Goal: Task Accomplishment & Management: Complete application form

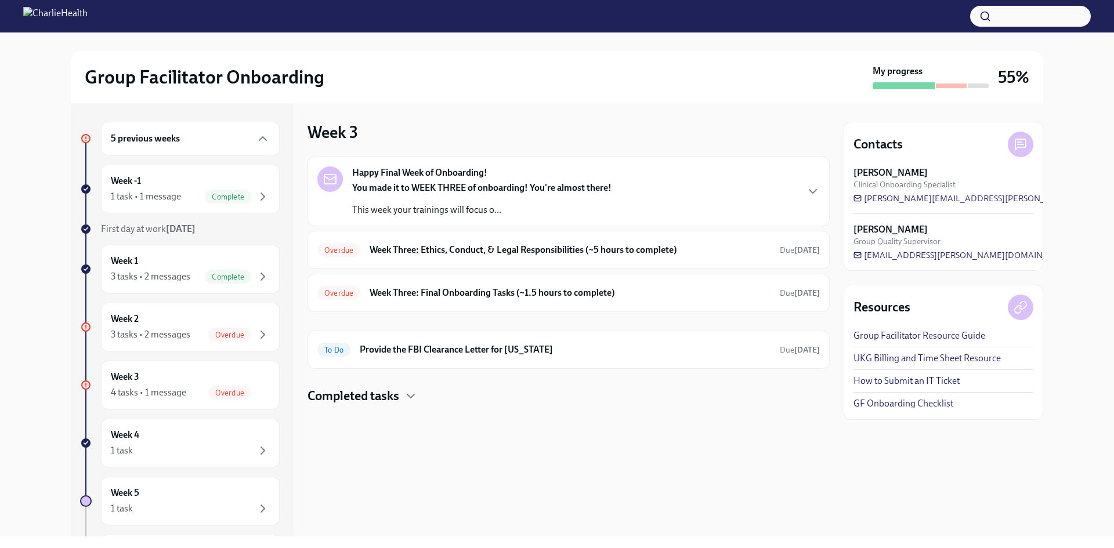
drag, startPoint x: 828, startPoint y: 151, endPoint x: 710, endPoint y: 129, distance: 119.8
click at [824, 151] on div "Week 3 Happy Final Week of Onboarding! You made it to WEEK THREE of onboarding!…" at bounding box center [569, 263] width 522 height 283
click at [216, 327] on div "Week 2 3 tasks • 2 messages Overdue" at bounding box center [190, 327] width 159 height 29
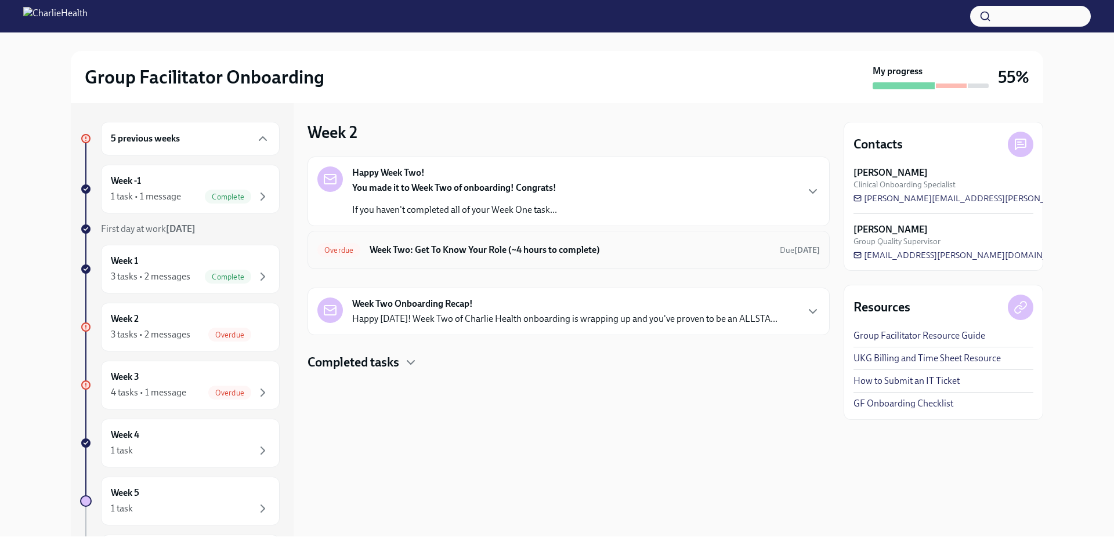
click at [409, 258] on div "Overdue Week Two: Get To Know Your Role (~4 hours to complete) Due [DATE]" at bounding box center [568, 250] width 503 height 19
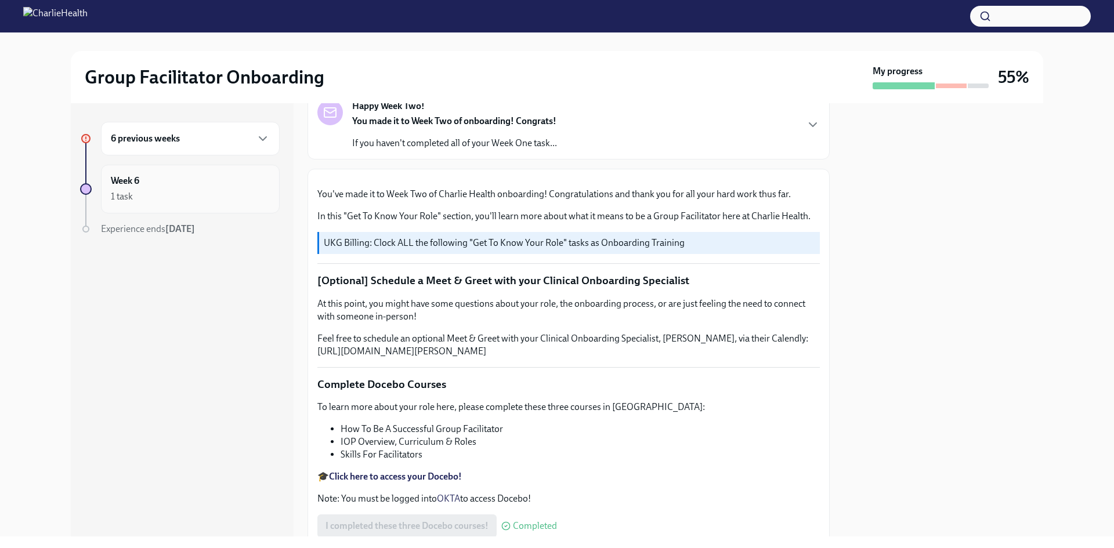
scroll to position [45, 0]
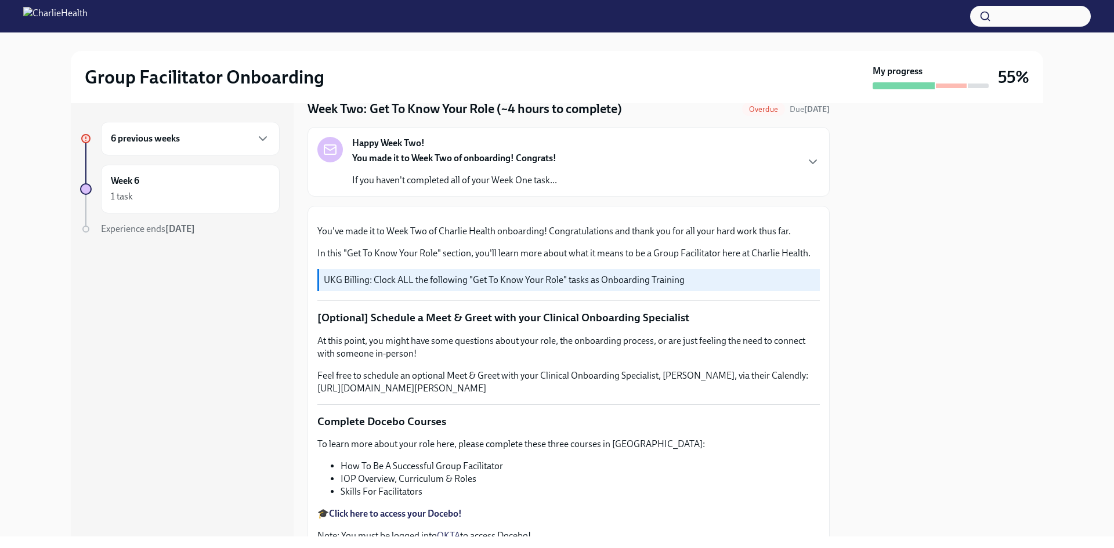
click at [161, 143] on h6 "6 previous weeks" at bounding box center [145, 138] width 69 height 13
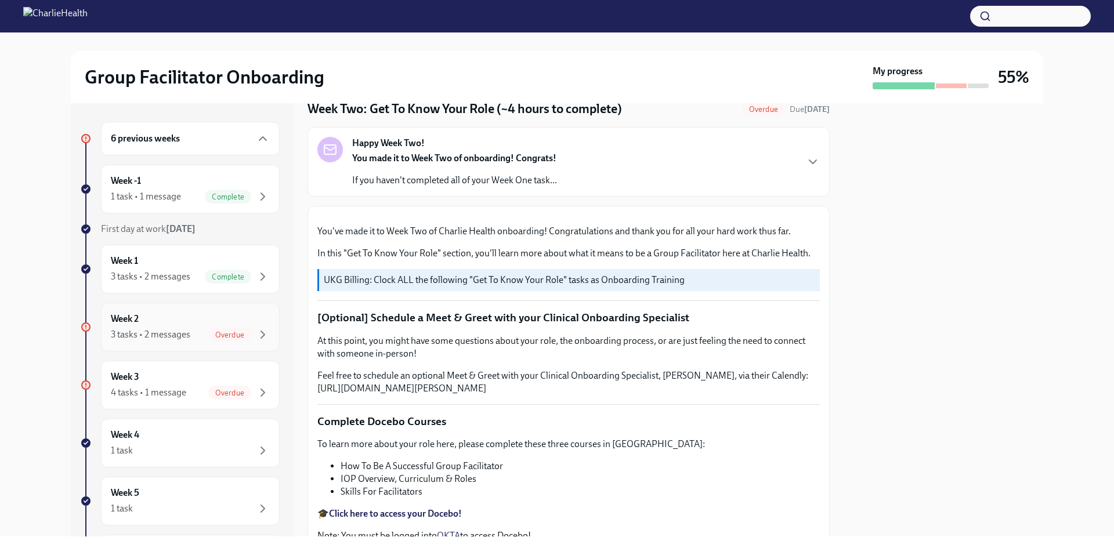
click at [208, 341] on div "Overdue" at bounding box center [239, 335] width 62 height 14
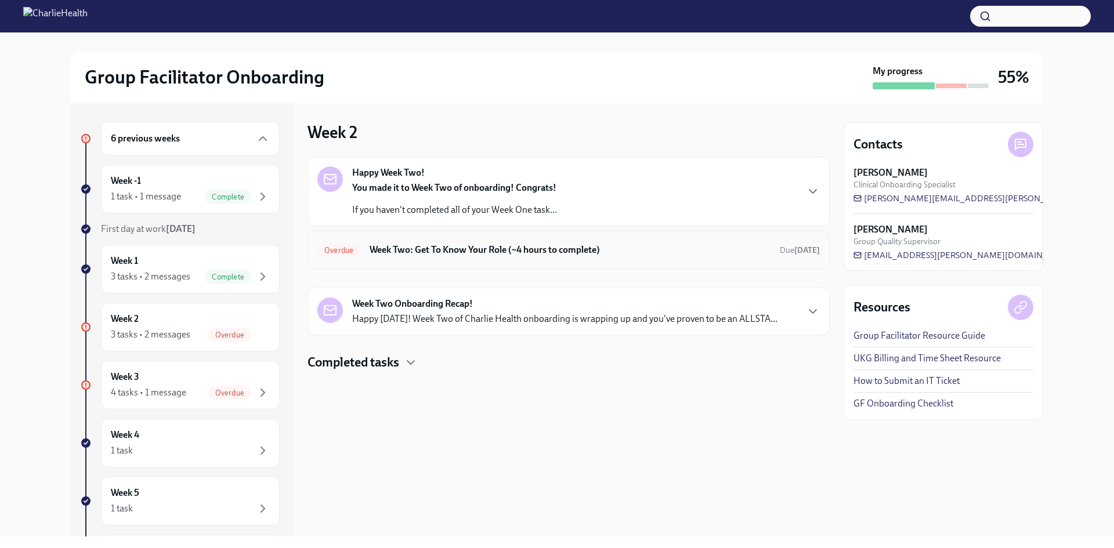
click at [508, 251] on h6 "Week Two: Get To Know Your Role (~4 hours to complete)" at bounding box center [570, 250] width 401 height 13
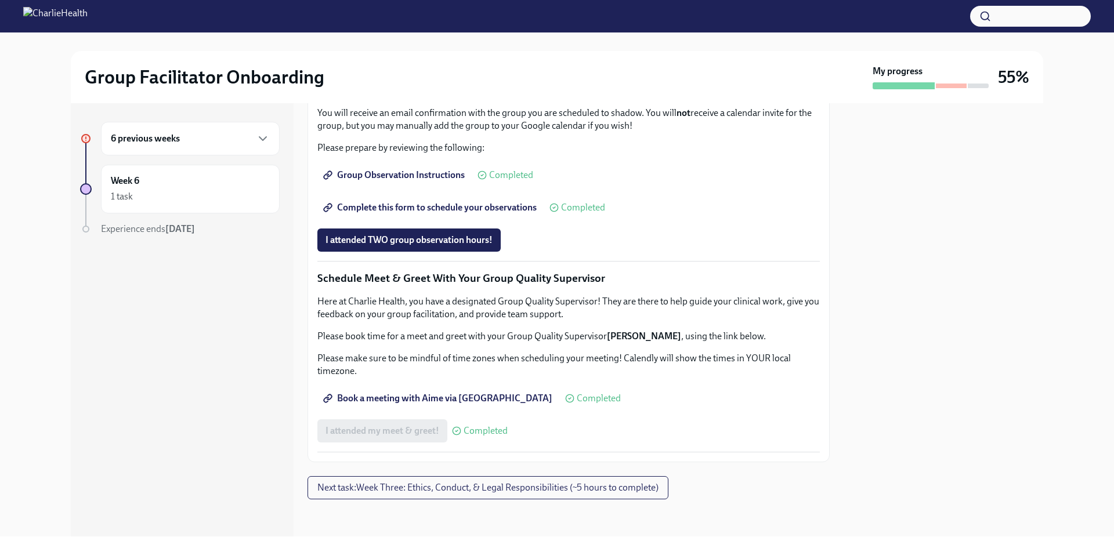
scroll to position [1031, 0]
click at [494, 492] on span "Next task : Week Three: Ethics, Conduct, & Legal Responsibilities (~5 hours to …" at bounding box center [487, 488] width 341 height 12
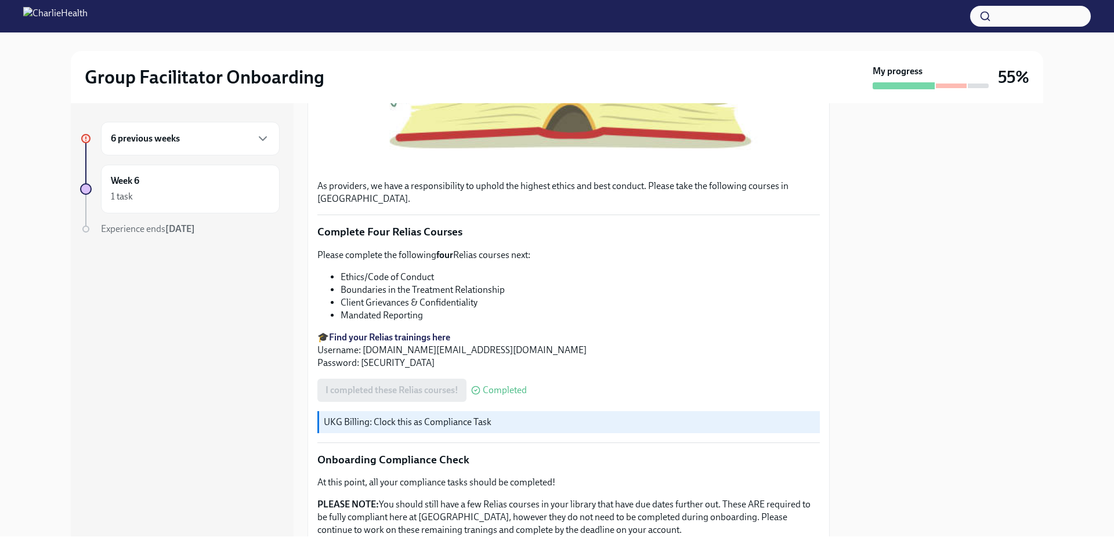
scroll to position [444, 0]
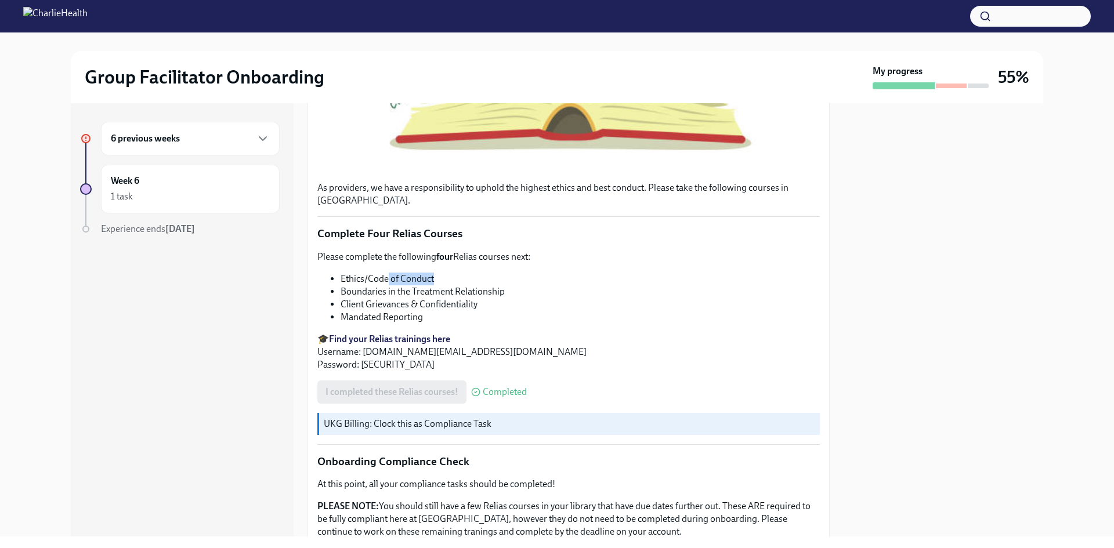
drag, startPoint x: 389, startPoint y: 287, endPoint x: 448, endPoint y: 281, distance: 59.4
click at [448, 281] on div "Please complete the following four Relias courses next: Ethics/Code of Conduct …" at bounding box center [568, 311] width 503 height 121
click at [460, 298] on li "Boundaries in the Treatment Relationship" at bounding box center [580, 292] width 479 height 13
drag, startPoint x: 501, startPoint y: 312, endPoint x: 412, endPoint y: 308, distance: 88.9
click at [412, 308] on ul "Ethics/Code of Conduct Boundaries in the Treatment Relationship Client Grievanc…" at bounding box center [568, 298] width 503 height 51
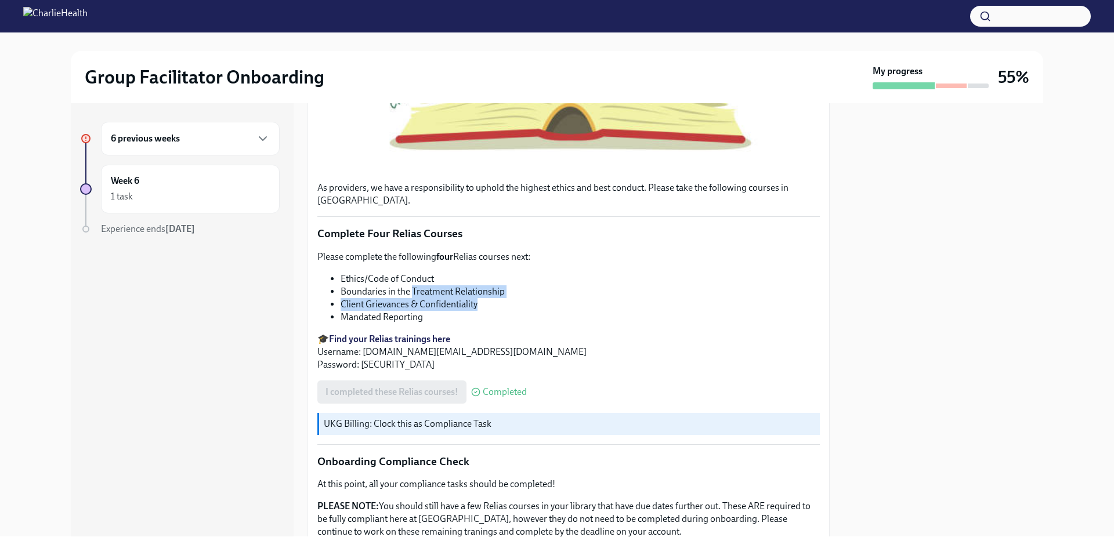
click at [412, 298] on li "Boundaries in the Treatment Relationship" at bounding box center [580, 292] width 479 height 13
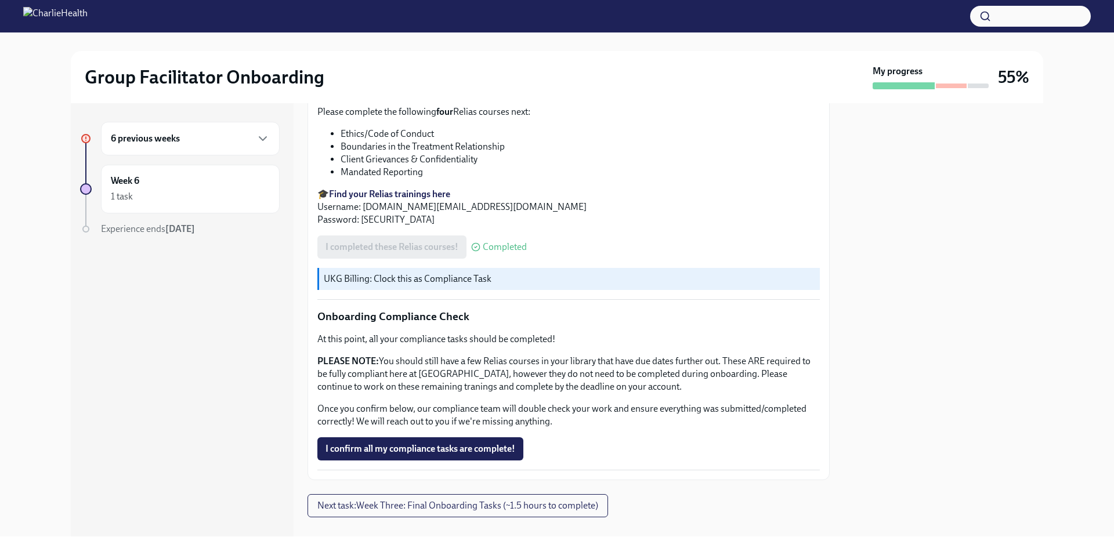
scroll to position [618, 0]
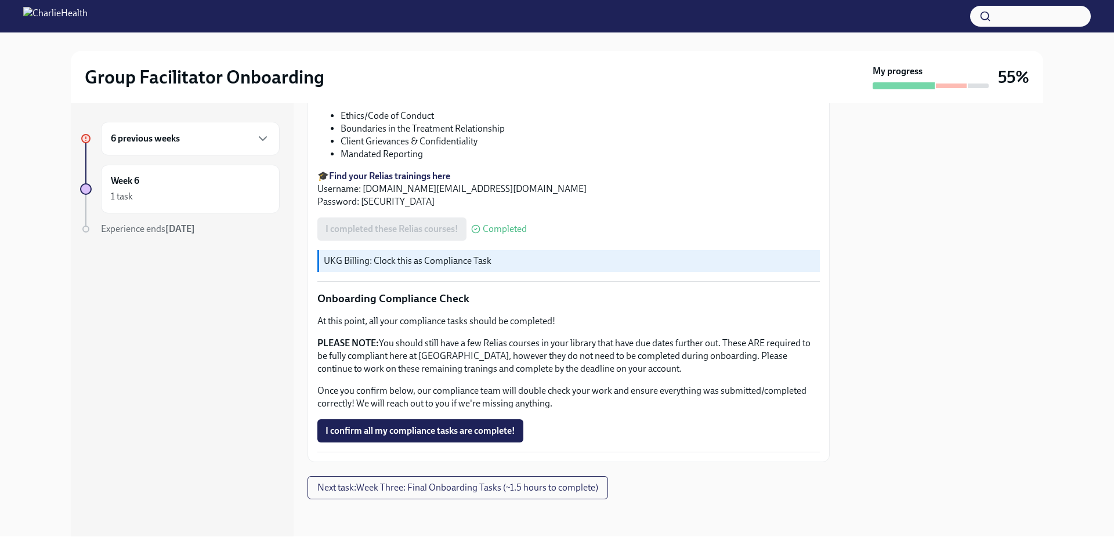
drag, startPoint x: 412, startPoint y: 308, endPoint x: 685, endPoint y: 85, distance: 351.9
click at [673, 243] on div "As providers, we have a responsibility to uphold the highest ethics and best co…" at bounding box center [568, 53] width 503 height 799
click at [559, 358] on p "PLEASE NOTE: You should still have a few Relias courses in your library that ha…" at bounding box center [568, 356] width 503 height 38
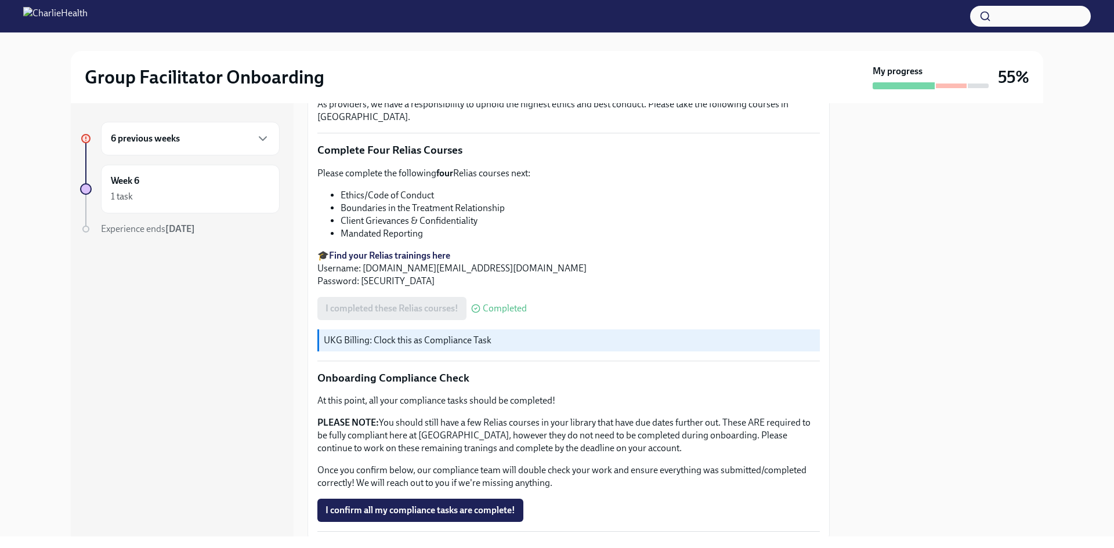
scroll to position [502, 0]
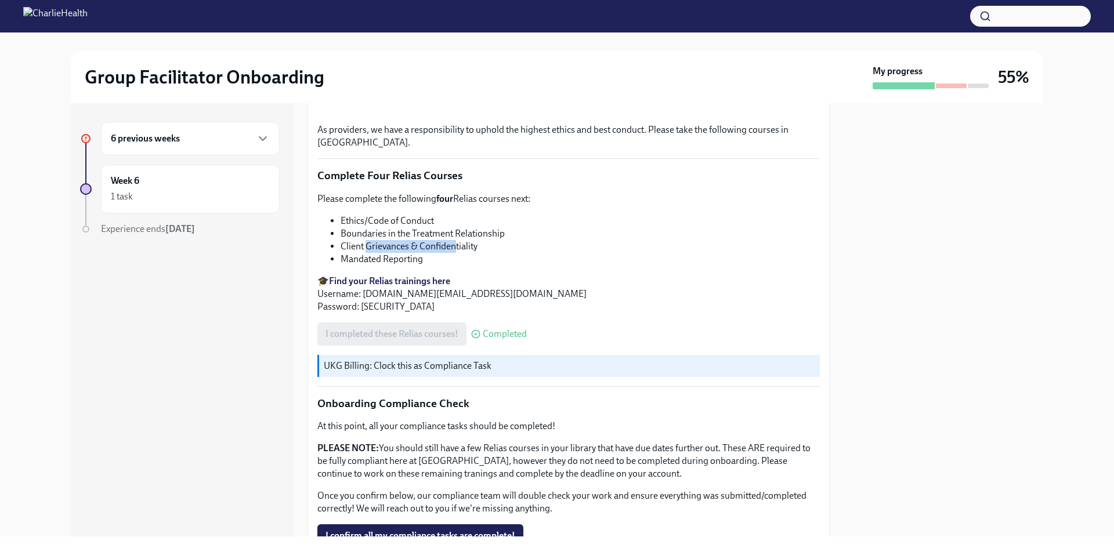
drag, startPoint x: 369, startPoint y: 259, endPoint x: 454, endPoint y: 258, distance: 85.3
click at [454, 253] on li "Client Grievances & Confidentiality" at bounding box center [580, 246] width 479 height 13
drag, startPoint x: 464, startPoint y: 259, endPoint x: 485, endPoint y: 257, distance: 20.4
click at [485, 253] on li "Client Grievances & Confidentiality" at bounding box center [580, 246] width 479 height 13
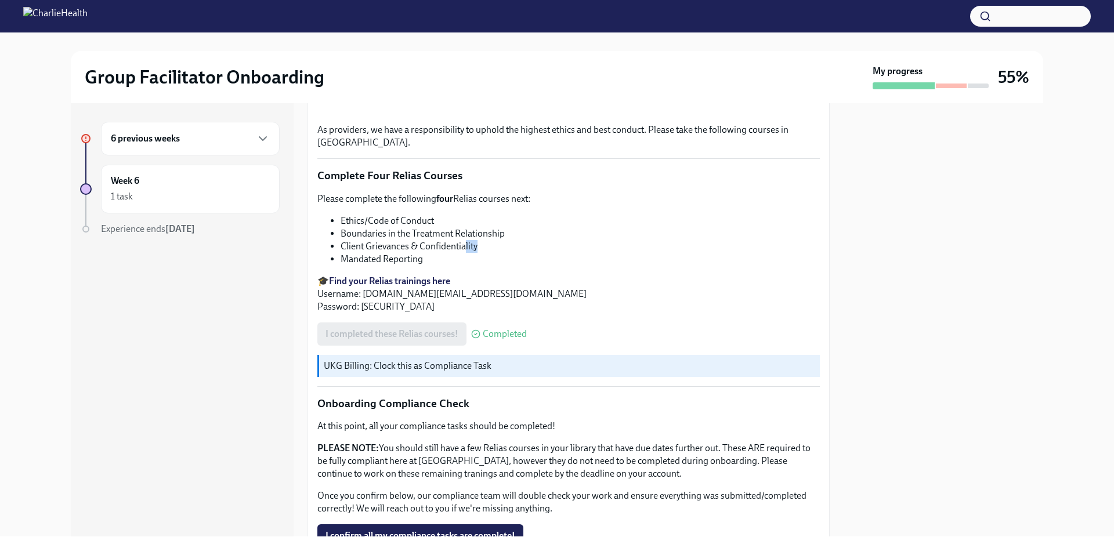
click at [485, 253] on li "Client Grievances & Confidentiality" at bounding box center [580, 246] width 479 height 13
click at [487, 280] on div "Please complete the following four Relias courses next: Ethics/Code of Conduct …" at bounding box center [568, 253] width 503 height 121
click at [550, 228] on li "Ethics/Code of Conduct" at bounding box center [580, 221] width 479 height 13
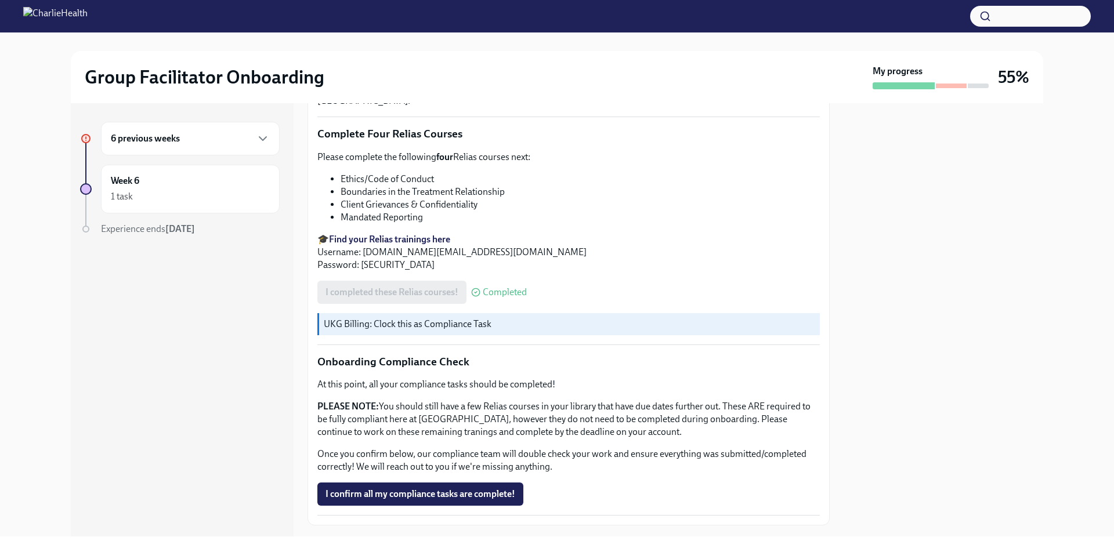
scroll to position [618, 0]
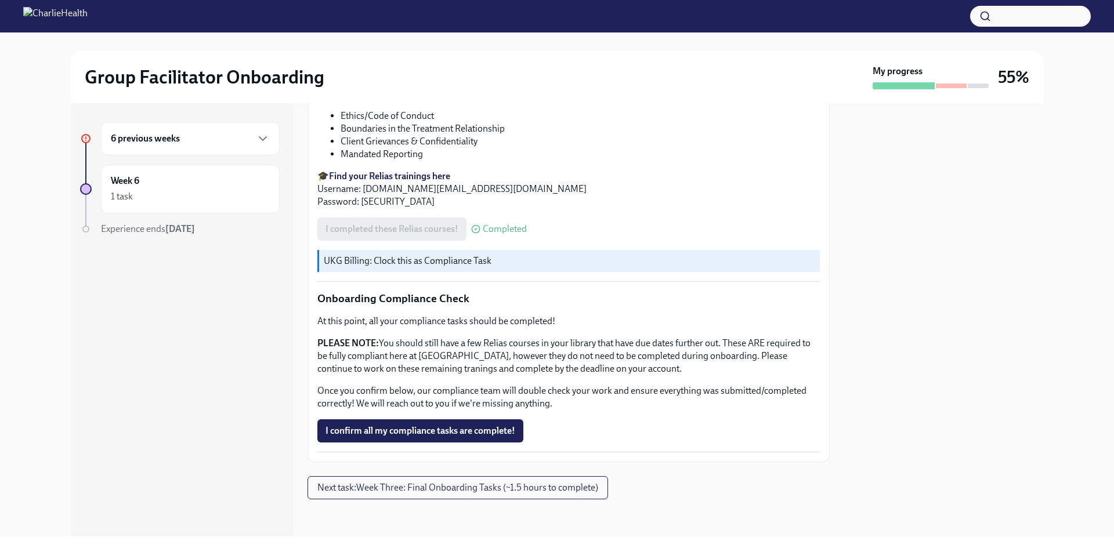
click at [514, 344] on p "PLEASE NOTE: You should still have a few Relias courses in your library that ha…" at bounding box center [568, 356] width 503 height 38
click at [557, 486] on span "Next task : Week Three: Final Onboarding Tasks (~1.5 hours to complete)" at bounding box center [457, 488] width 281 height 12
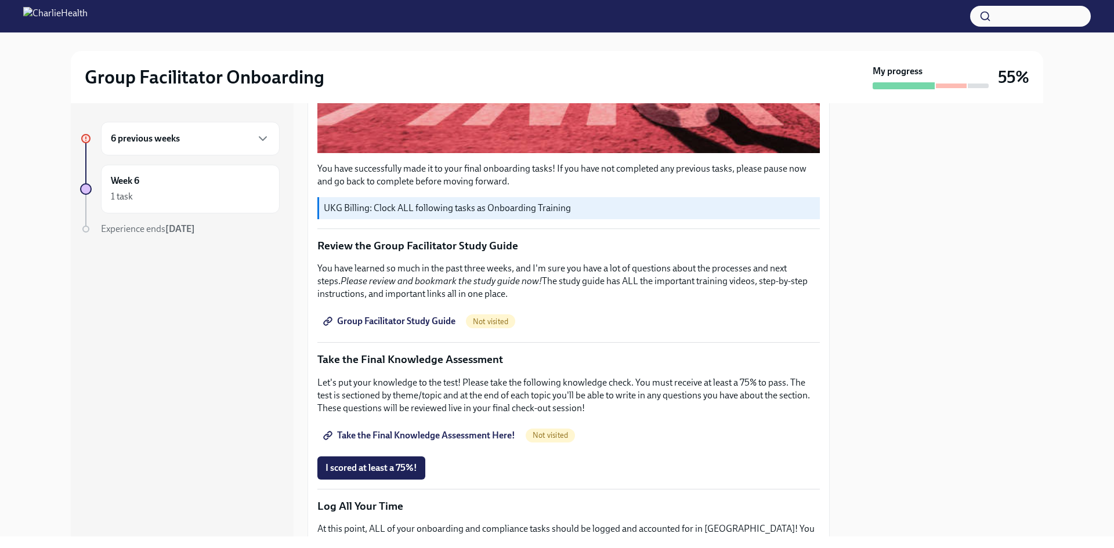
scroll to position [464, 0]
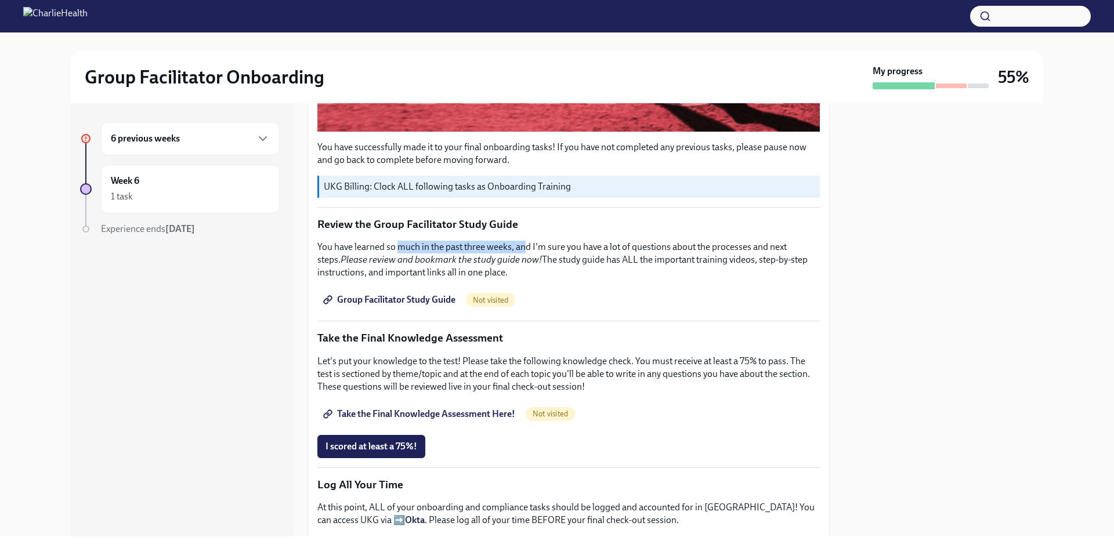
drag, startPoint x: 409, startPoint y: 246, endPoint x: 529, endPoint y: 240, distance: 119.7
click at [529, 241] on p "You have learned so much in the past three weeks, and I'm sure you have a lot o…" at bounding box center [568, 260] width 503 height 38
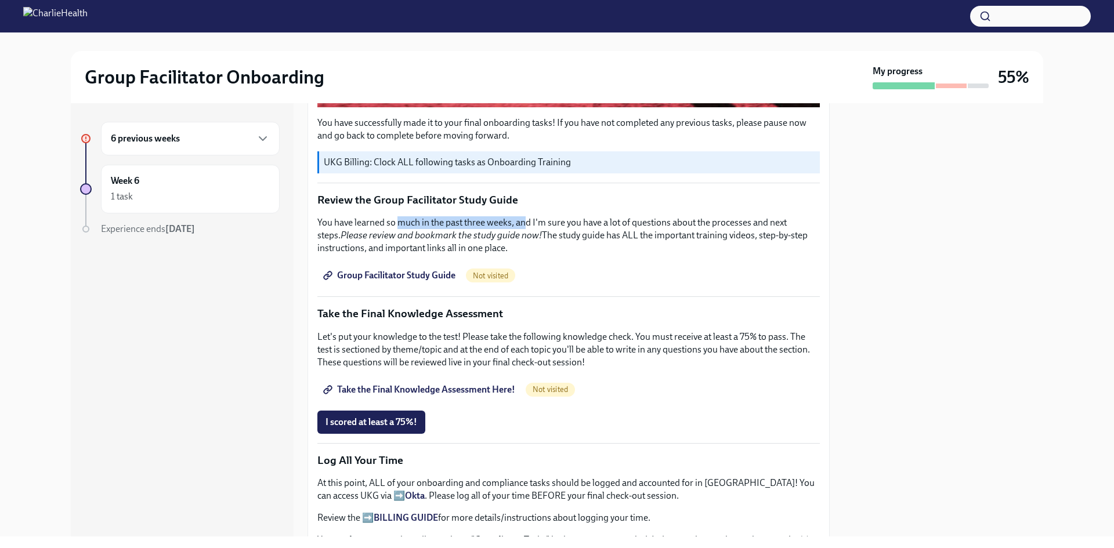
scroll to position [696, 0]
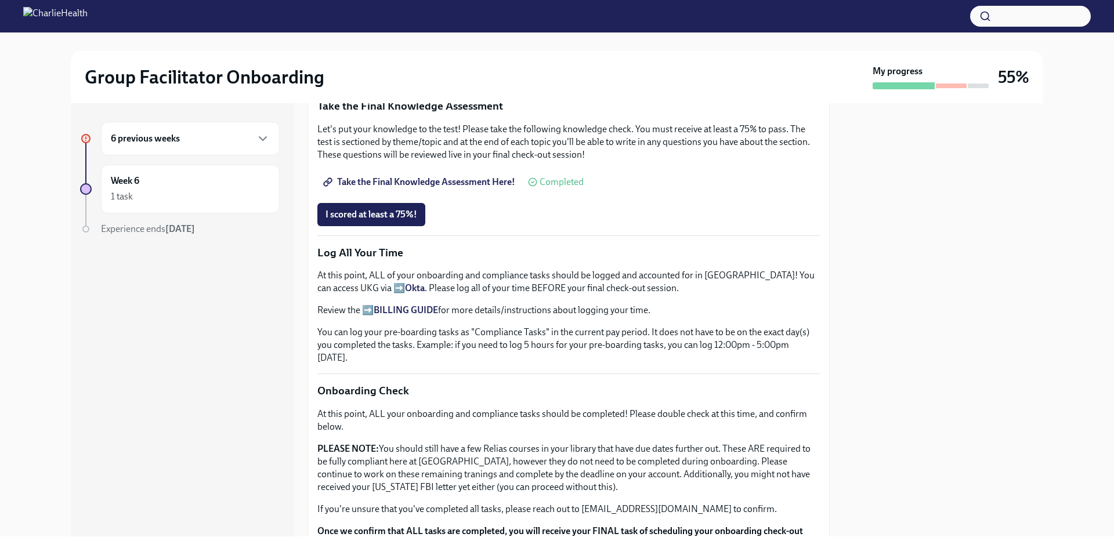
click at [572, 270] on p "At this point, ALL of your onboarding and compliance tasks should be logged and…" at bounding box center [568, 282] width 503 height 26
drag, startPoint x: 432, startPoint y: 173, endPoint x: 391, endPoint y: 250, distance: 86.7
click at [404, 259] on div "You have successfully made it to your final onboarding tasks! If you have not c…" at bounding box center [568, 96] width 503 height 1064
click at [365, 211] on span "I scored at least a 75%!" at bounding box center [372, 215] width 92 height 12
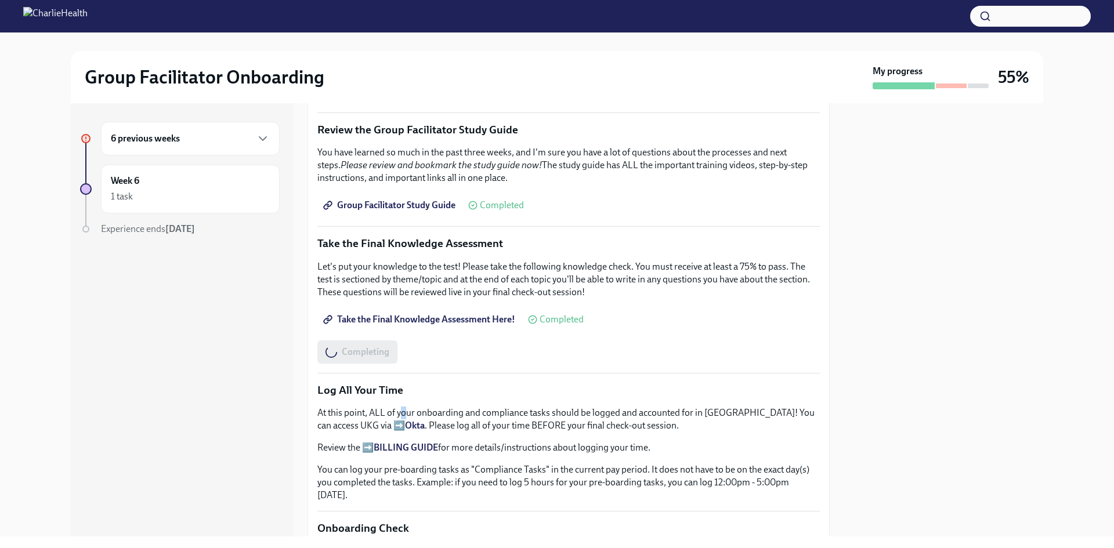
scroll to position [522, 0]
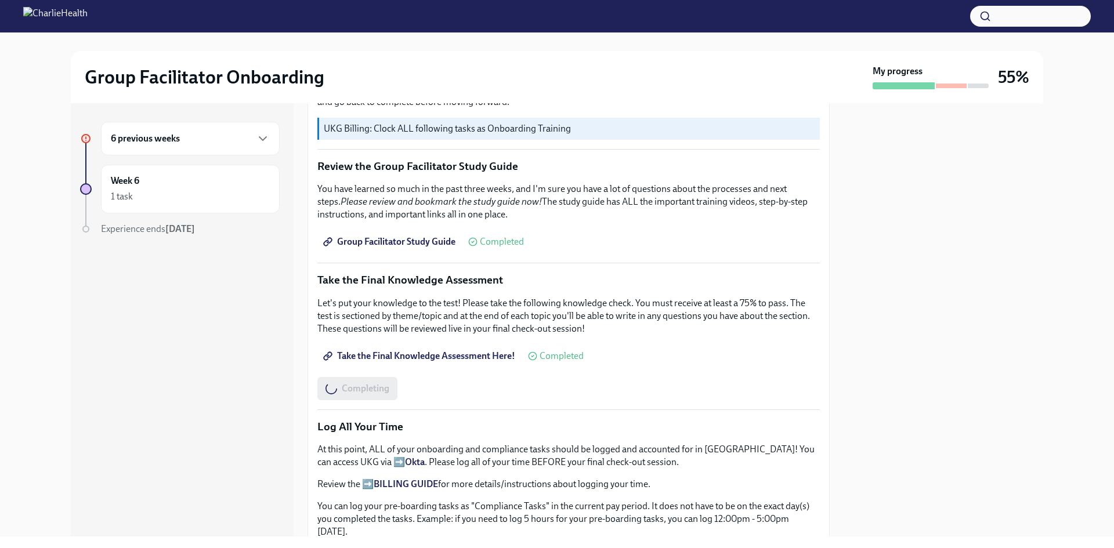
click at [674, 329] on p "Let's put your knowledge to the test! Please take the following knowledge check…" at bounding box center [568, 316] width 503 height 38
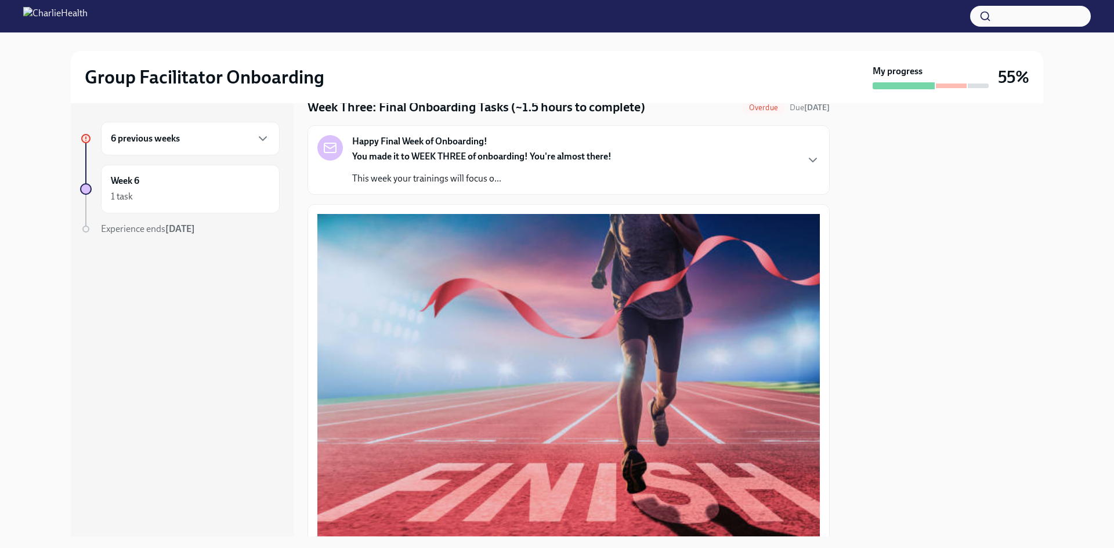
scroll to position [0, 0]
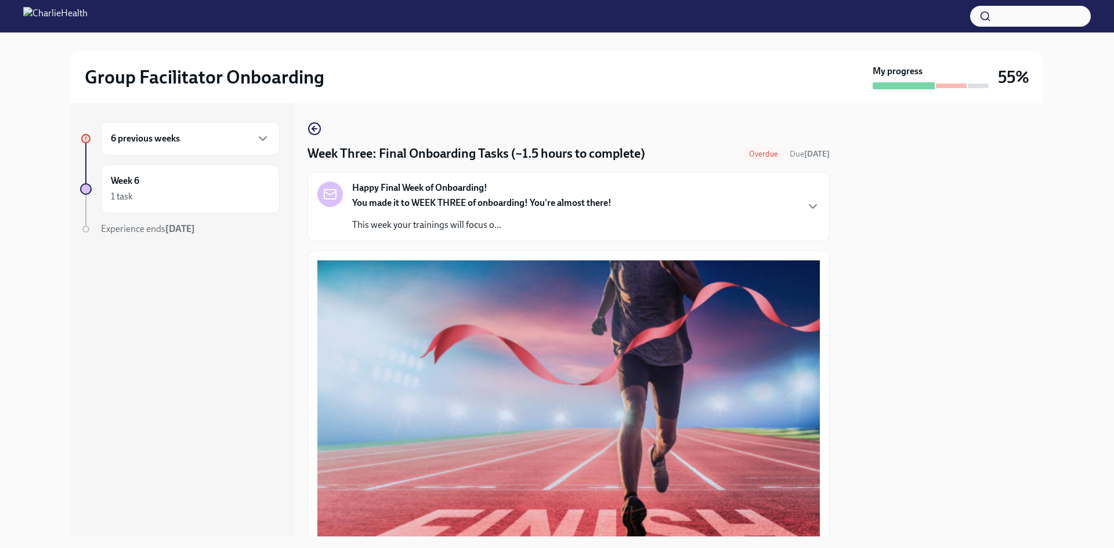
click at [629, 232] on div "Happy Final Week of Onboarding! You made it to WEEK THREE of onboarding! You're…" at bounding box center [568, 207] width 503 height 50
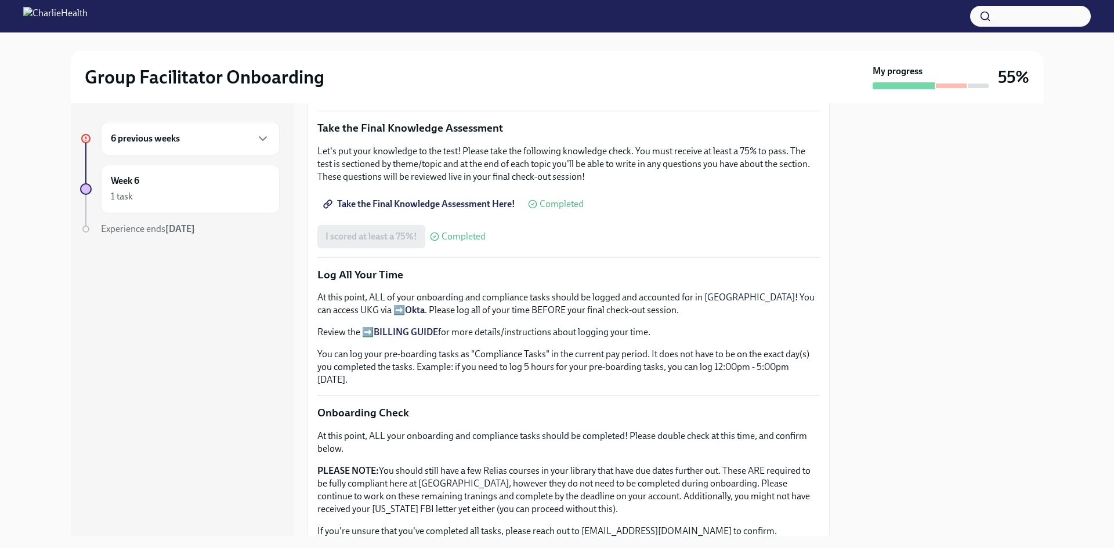
scroll to position [511, 0]
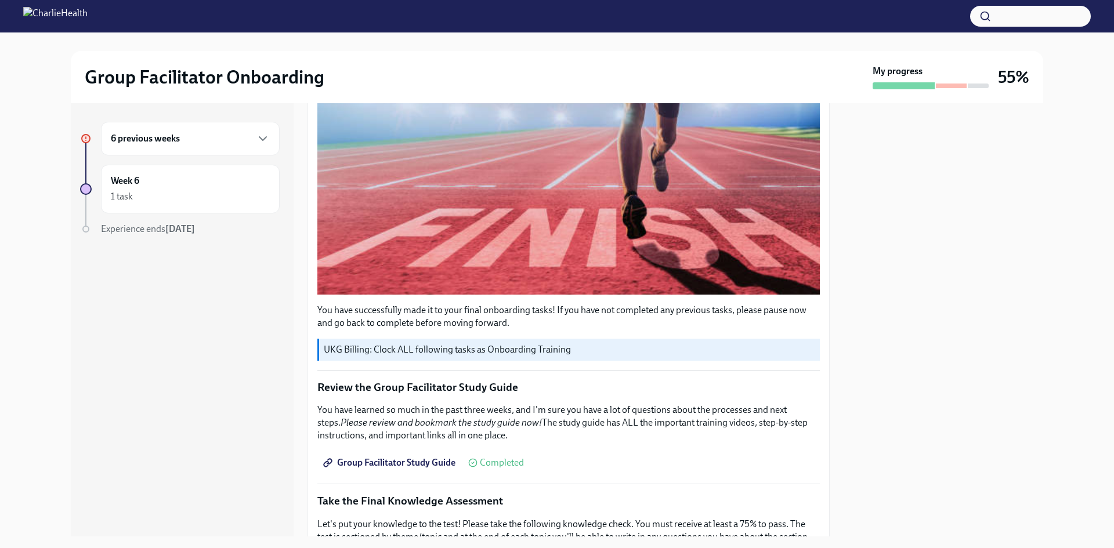
click at [136, 144] on h6 "6 previous weeks" at bounding box center [145, 138] width 69 height 13
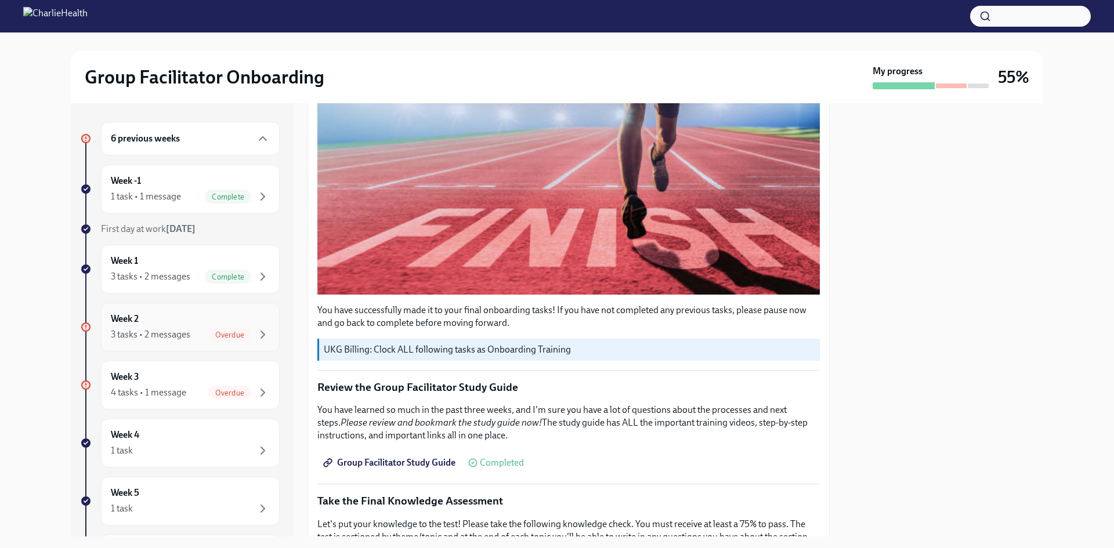
click at [198, 323] on div "Week 2 3 tasks • 2 messages Overdue" at bounding box center [190, 327] width 159 height 29
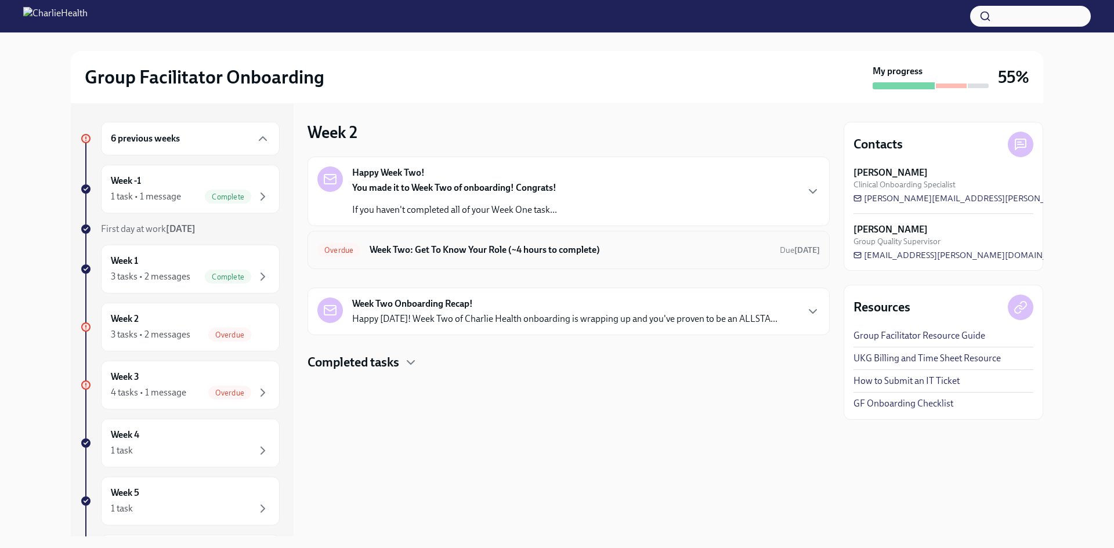
click at [566, 249] on h6 "Week Two: Get To Know Your Role (~4 hours to complete)" at bounding box center [570, 250] width 401 height 13
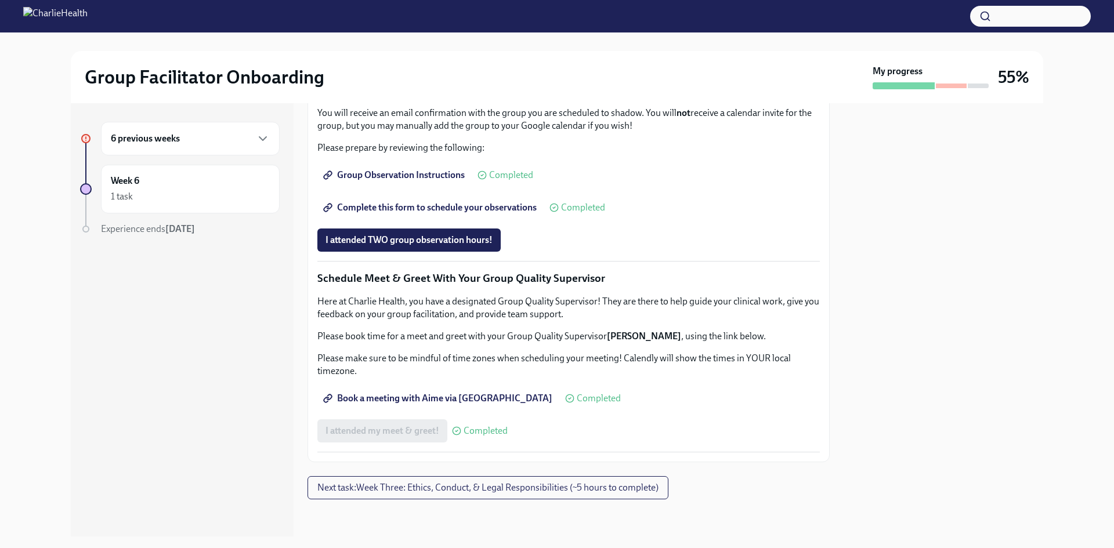
scroll to position [1031, 0]
click at [470, 493] on span "Next task : Week Three: Ethics, Conduct, & Legal Responsibilities (~5 hours to …" at bounding box center [487, 488] width 341 height 12
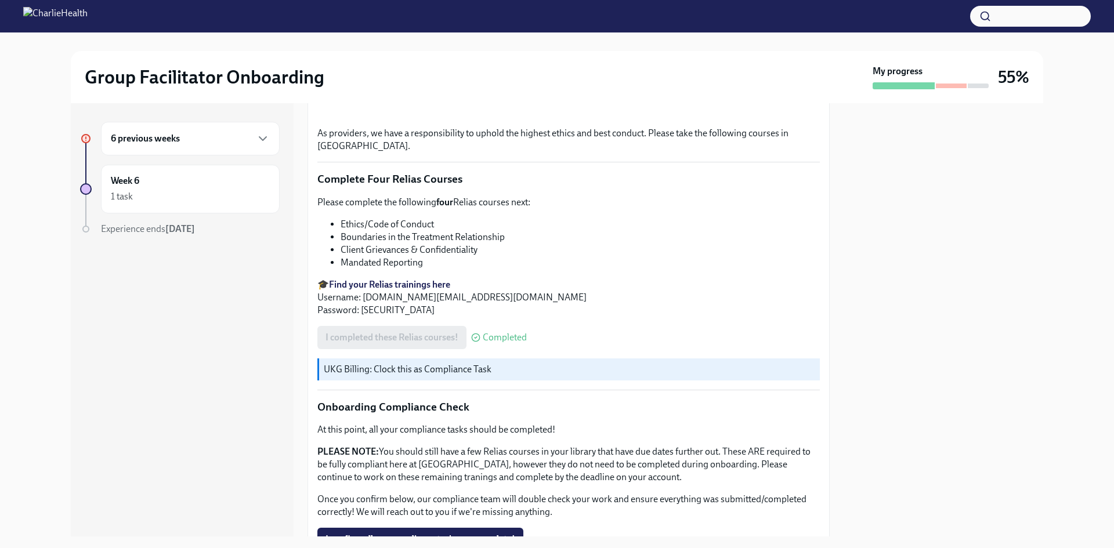
scroll to position [212, 0]
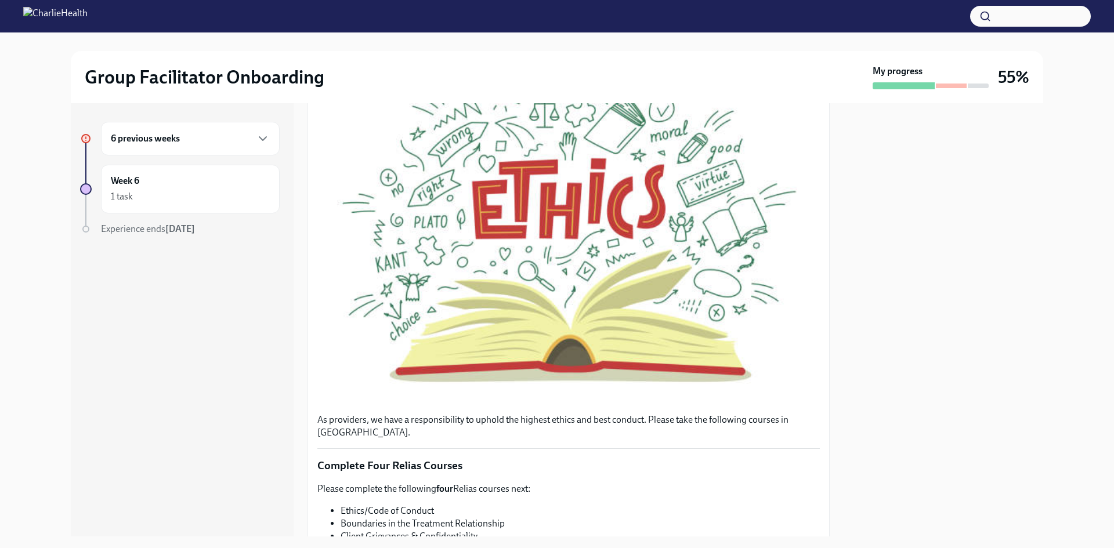
click at [208, 133] on div "6 previous weeks" at bounding box center [190, 139] width 159 height 14
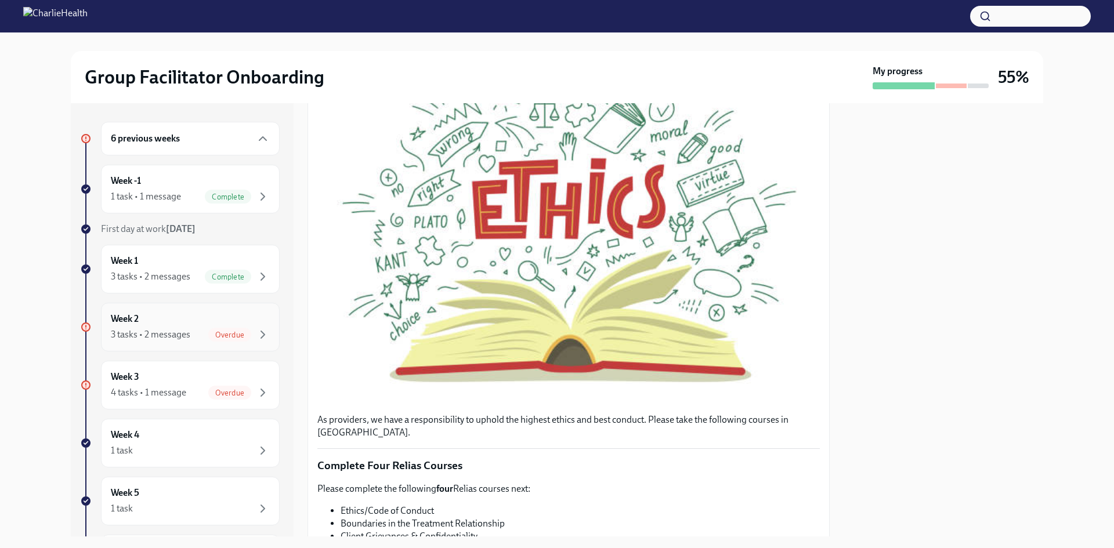
click at [196, 335] on div "3 tasks • 2 messages Overdue" at bounding box center [190, 335] width 159 height 14
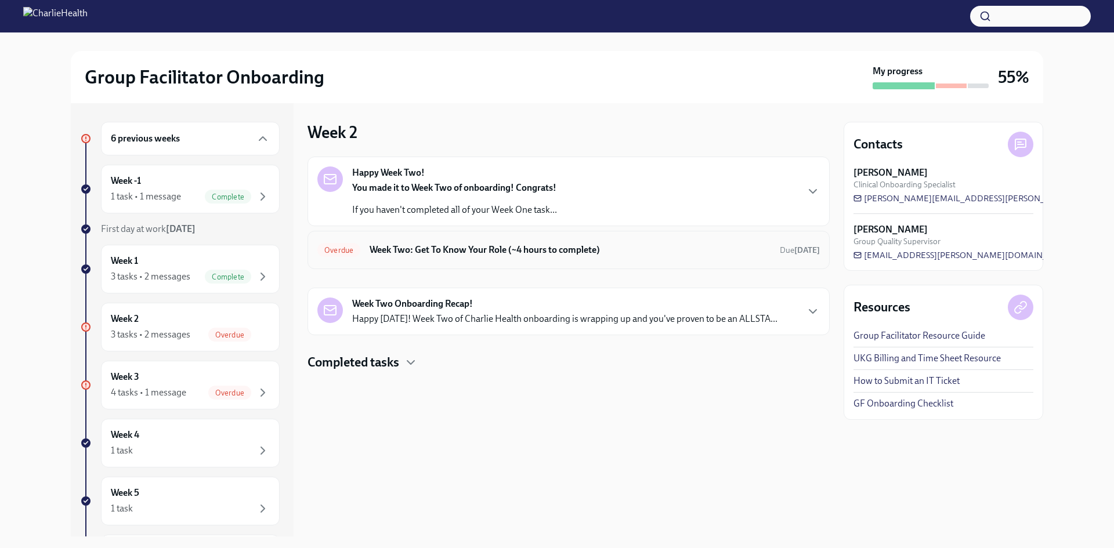
click at [486, 251] on h6 "Week Two: Get To Know Your Role (~4 hours to complete)" at bounding box center [570, 250] width 401 height 13
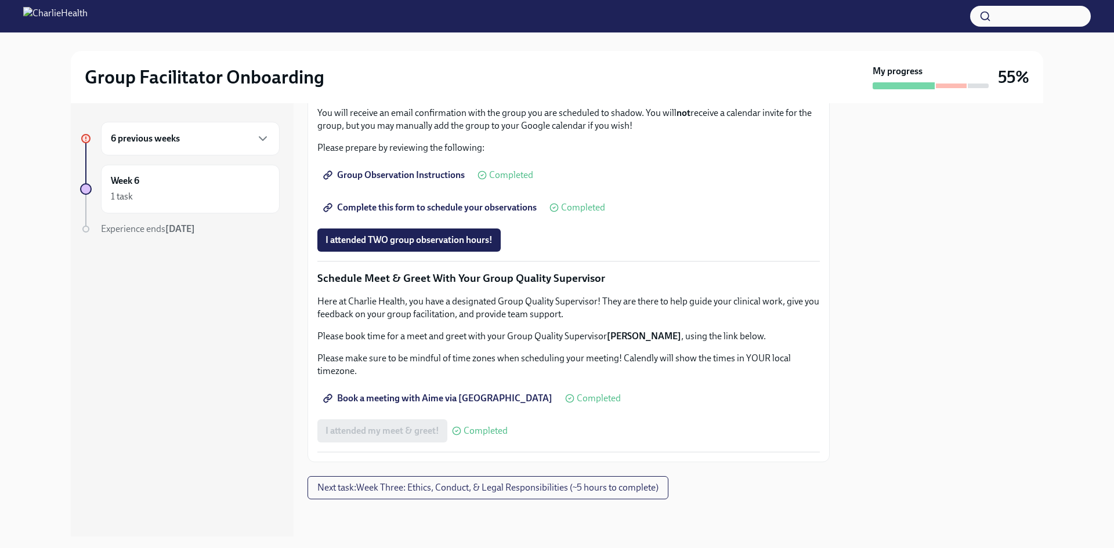
scroll to position [987, 0]
click at [171, 142] on h6 "6 previous weeks" at bounding box center [145, 138] width 69 height 13
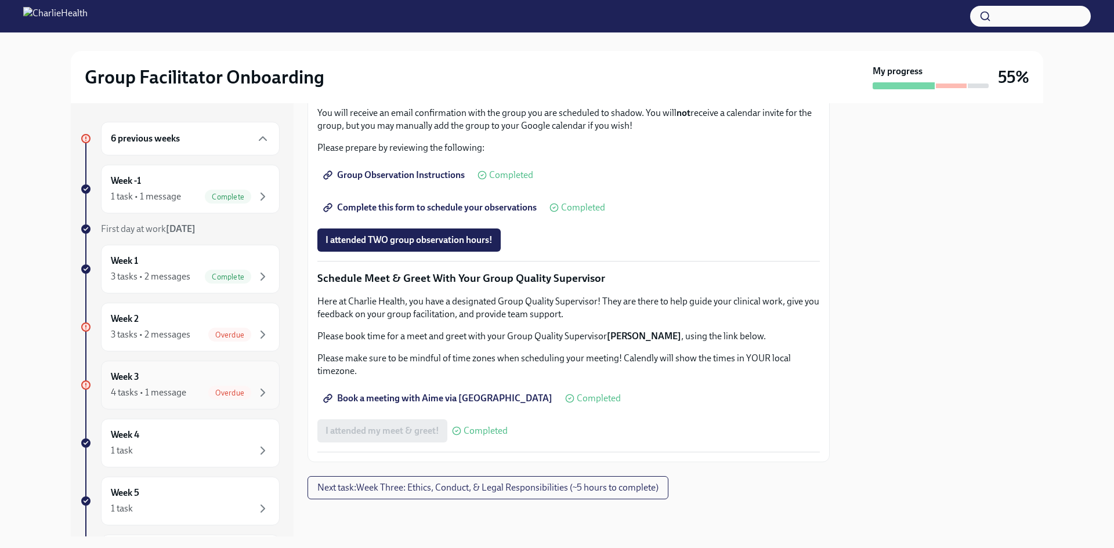
click at [186, 385] on div "Week 3 4 tasks • 1 message Overdue" at bounding box center [190, 385] width 159 height 29
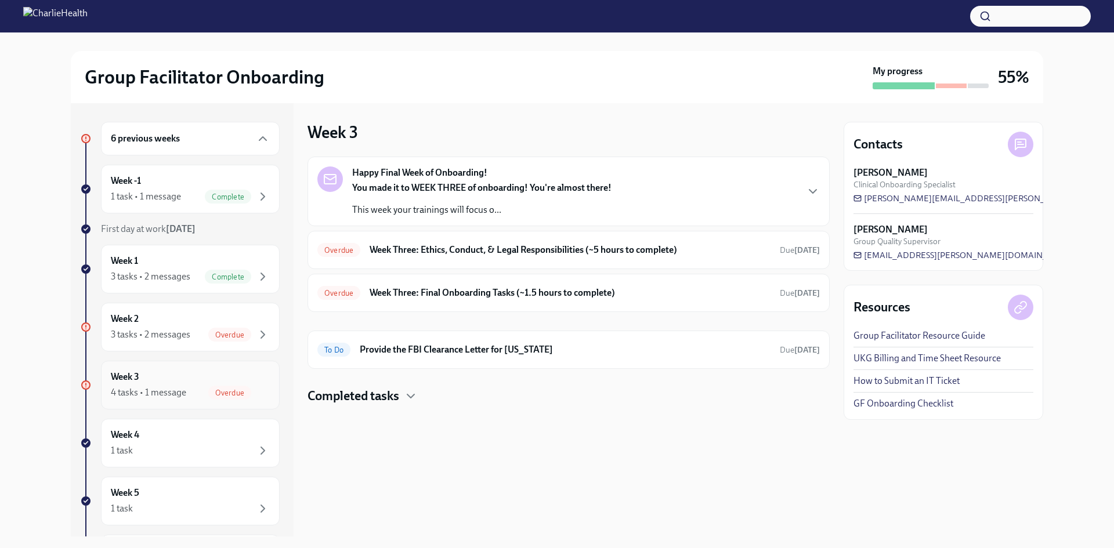
click at [213, 378] on div "Week 3 4 tasks • 1 message Overdue" at bounding box center [190, 385] width 159 height 29
click at [486, 255] on h6 "Week Three: Ethics, Conduct, & Legal Responsibilities (~5 hours to complete)" at bounding box center [570, 250] width 401 height 13
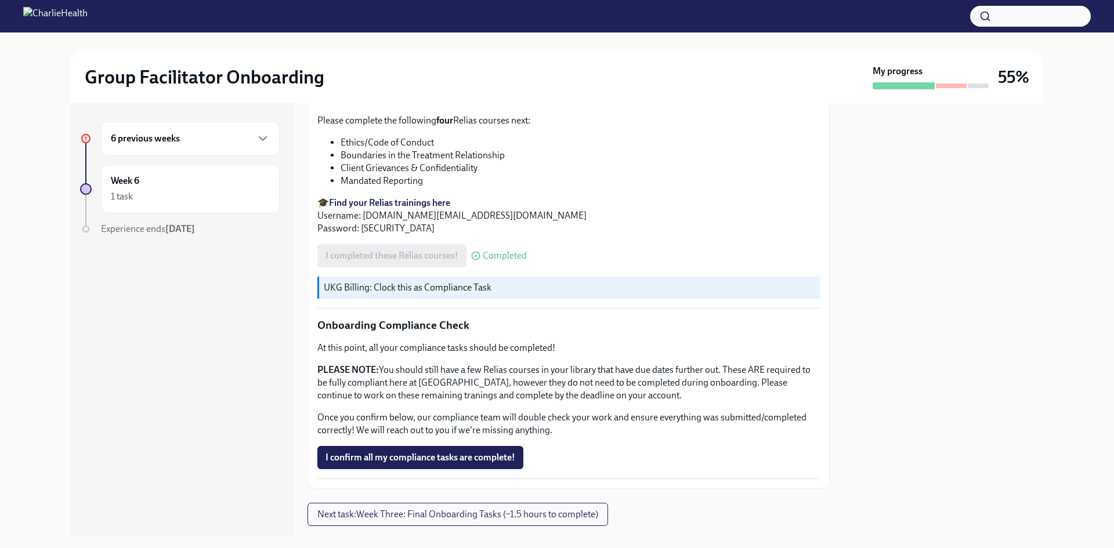
scroll to position [618, 0]
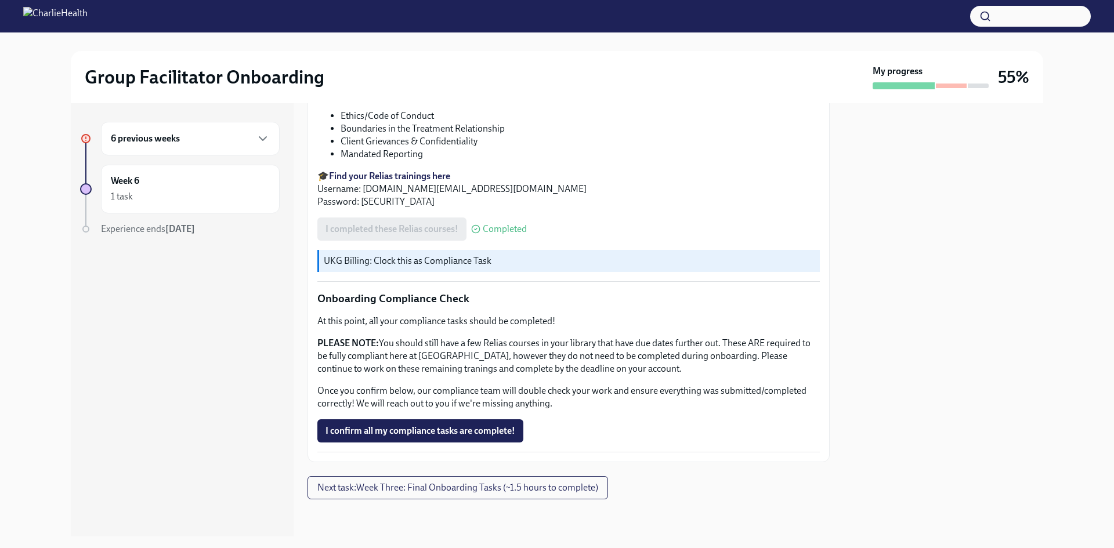
click at [217, 145] on div "6 previous weeks" at bounding box center [190, 139] width 159 height 14
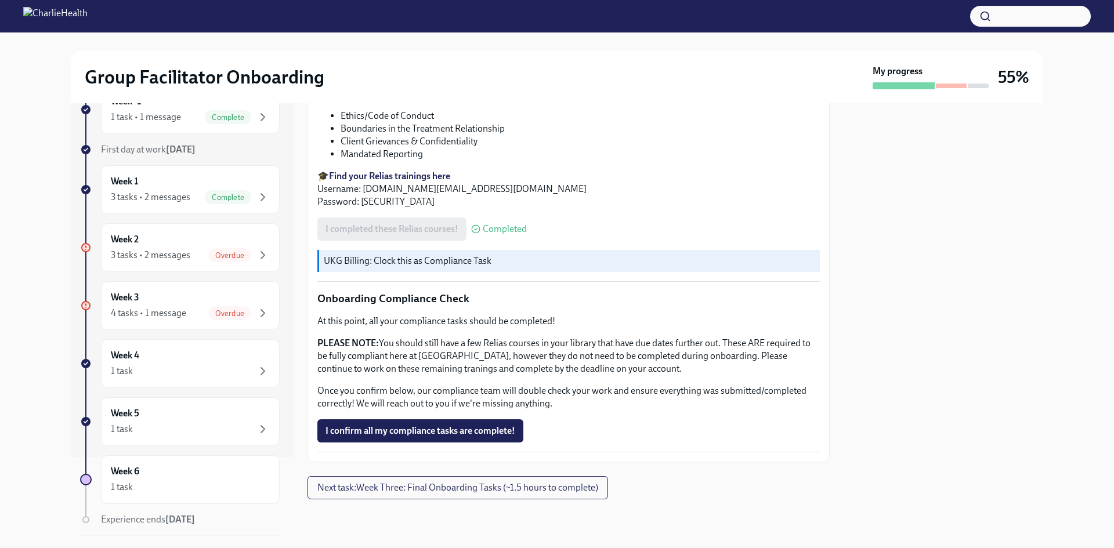
scroll to position [115, 0]
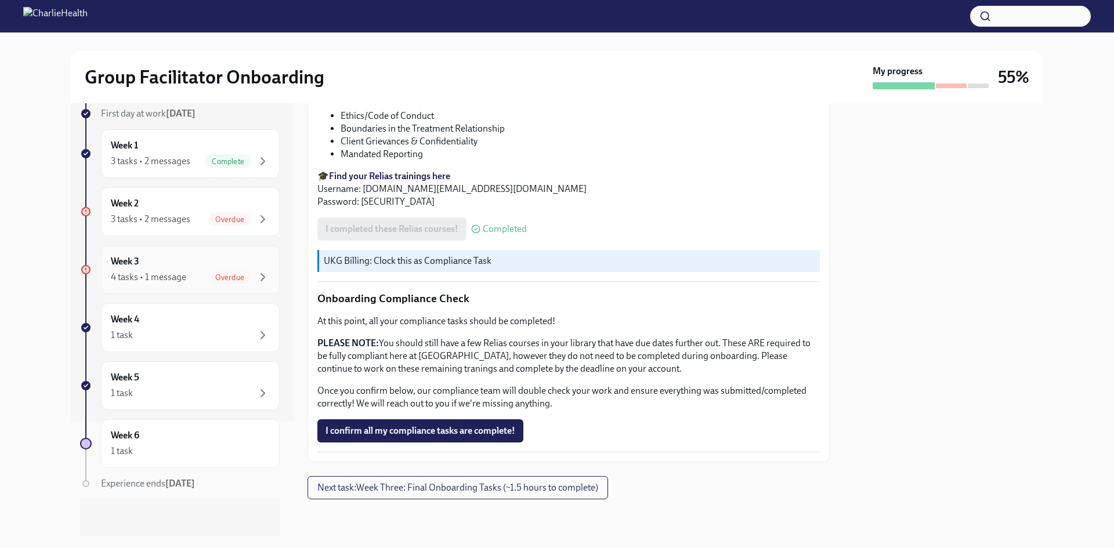
click at [213, 277] on span "Overdue" at bounding box center [229, 277] width 43 height 9
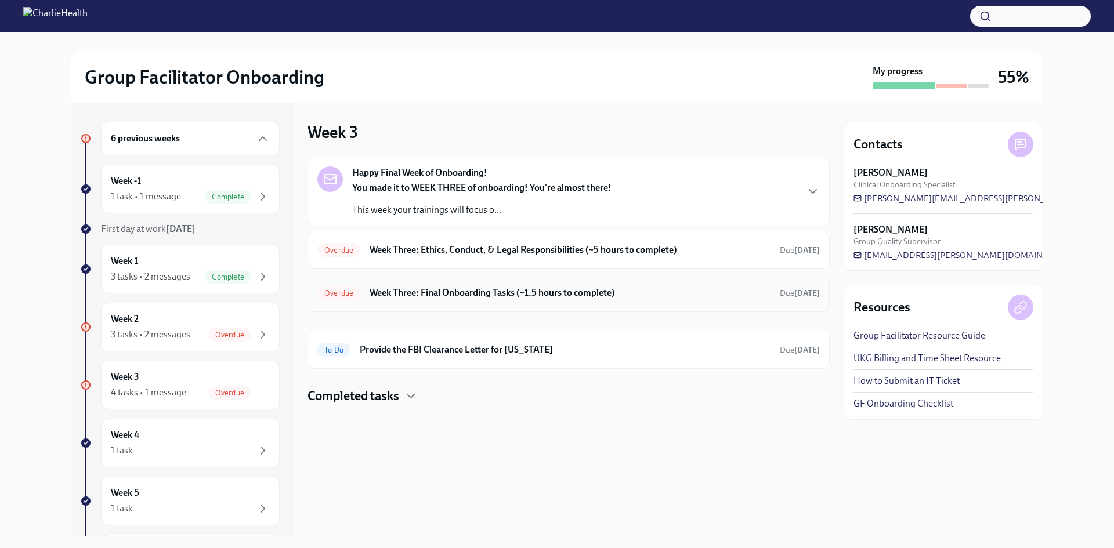
click at [440, 294] on h6 "Week Three: Final Onboarding Tasks (~1.5 hours to complete)" at bounding box center [570, 293] width 401 height 13
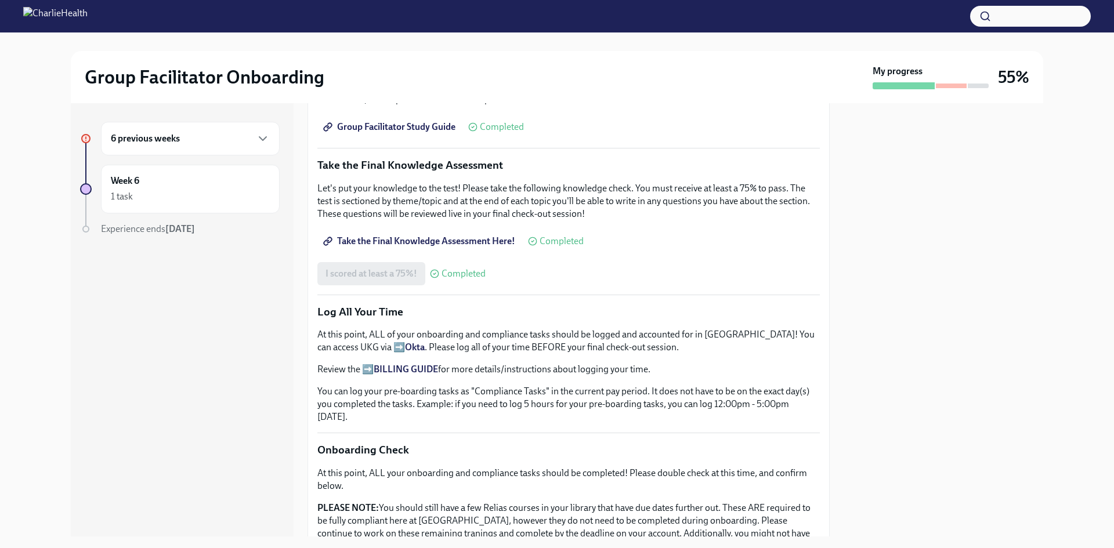
scroll to position [866, 0]
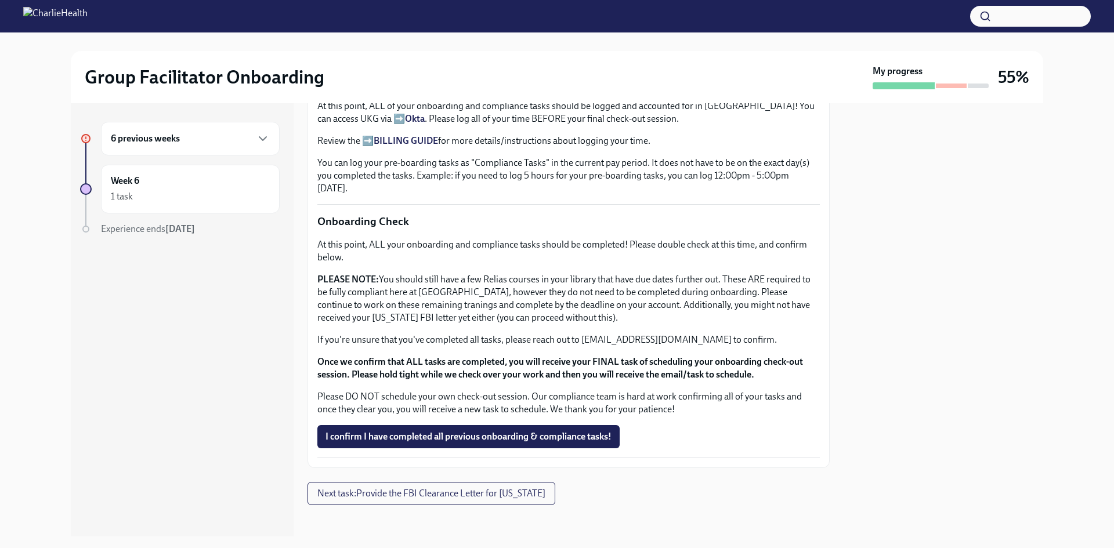
click at [706, 383] on div "At this point, ALL your onboarding and compliance tasks should be completed! Pl…" at bounding box center [568, 328] width 503 height 178
click at [249, 143] on div "6 previous weeks" at bounding box center [190, 139] width 159 height 14
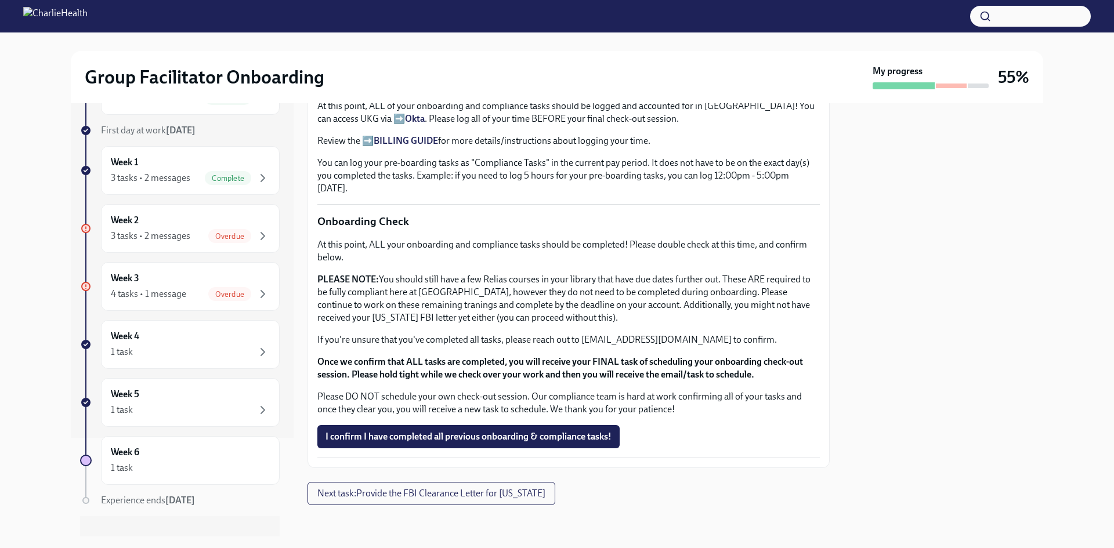
scroll to position [115, 0]
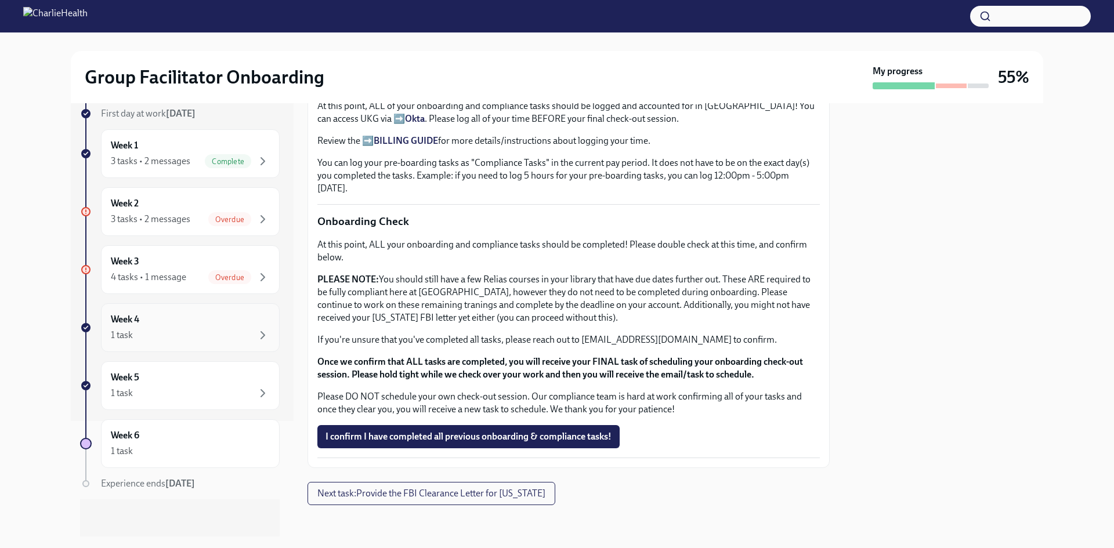
click at [249, 343] on div "Week 4 1 task" at bounding box center [190, 328] width 179 height 49
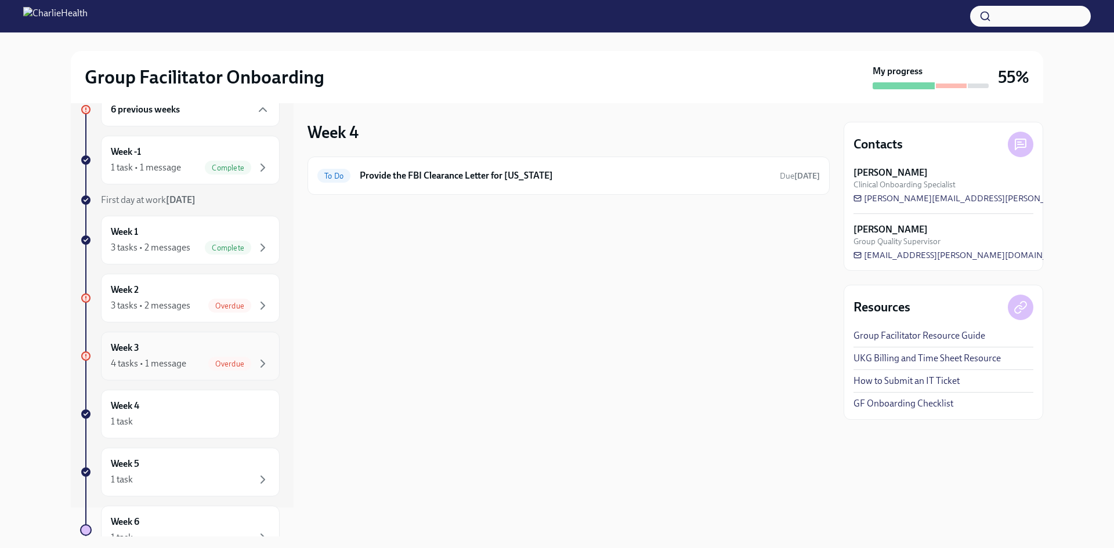
scroll to position [115, 0]
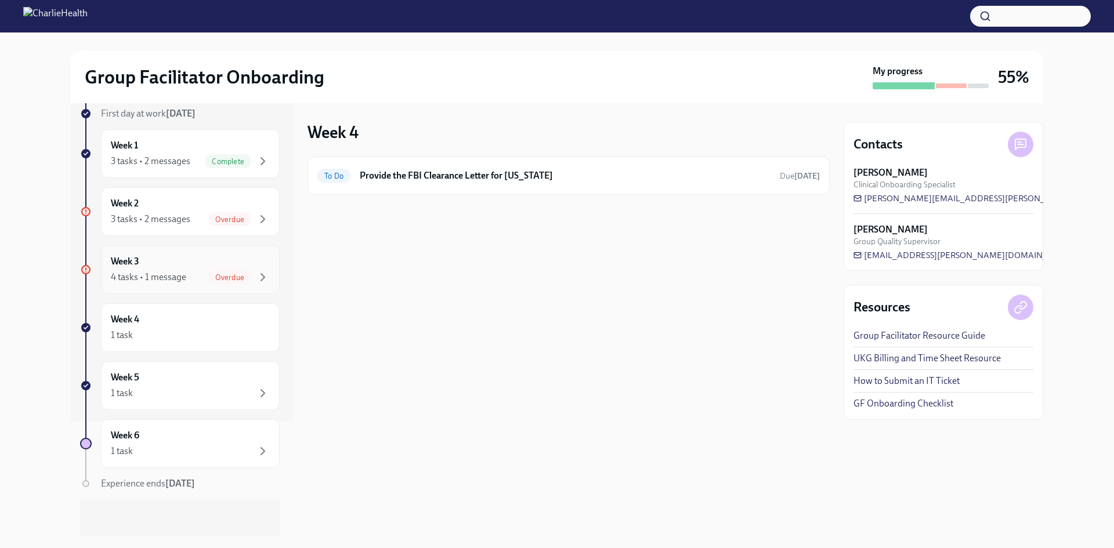
click at [208, 278] on span "Overdue" at bounding box center [229, 277] width 43 height 9
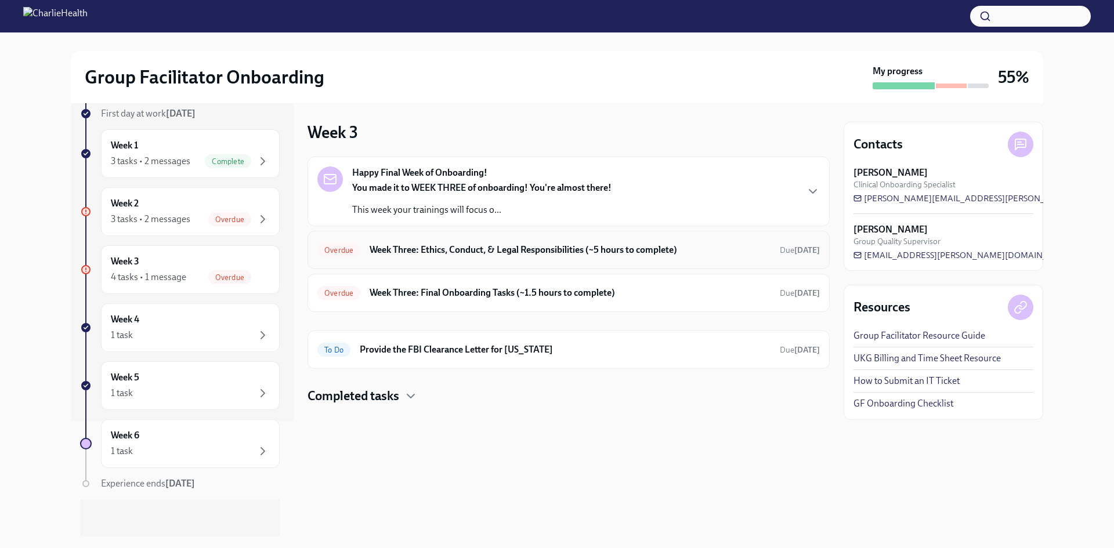
click at [543, 257] on div "Overdue Week Three: Ethics, Conduct, & Legal Responsibilities (~5 hours to comp…" at bounding box center [568, 250] width 503 height 19
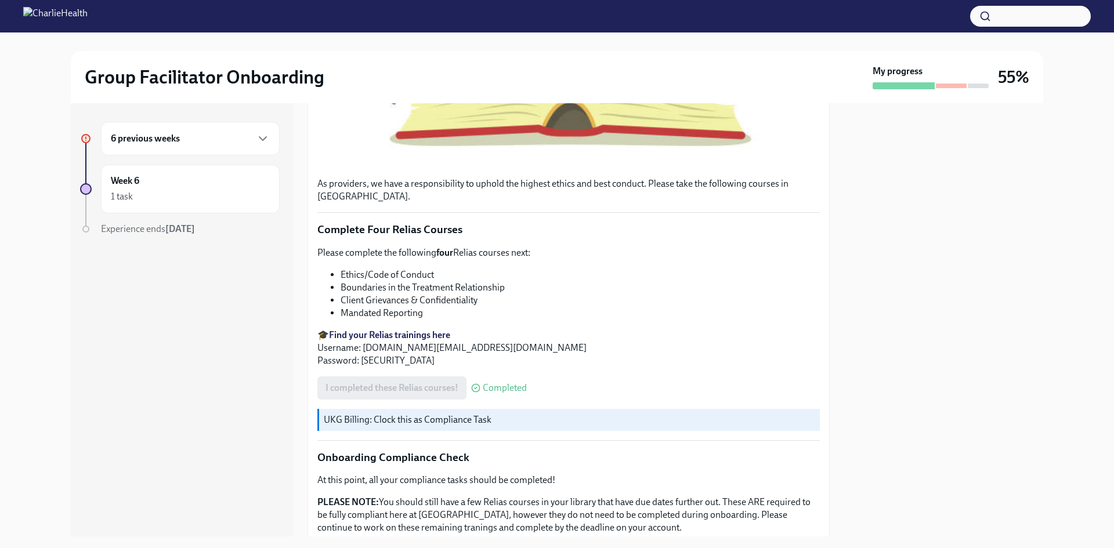
scroll to position [618, 0]
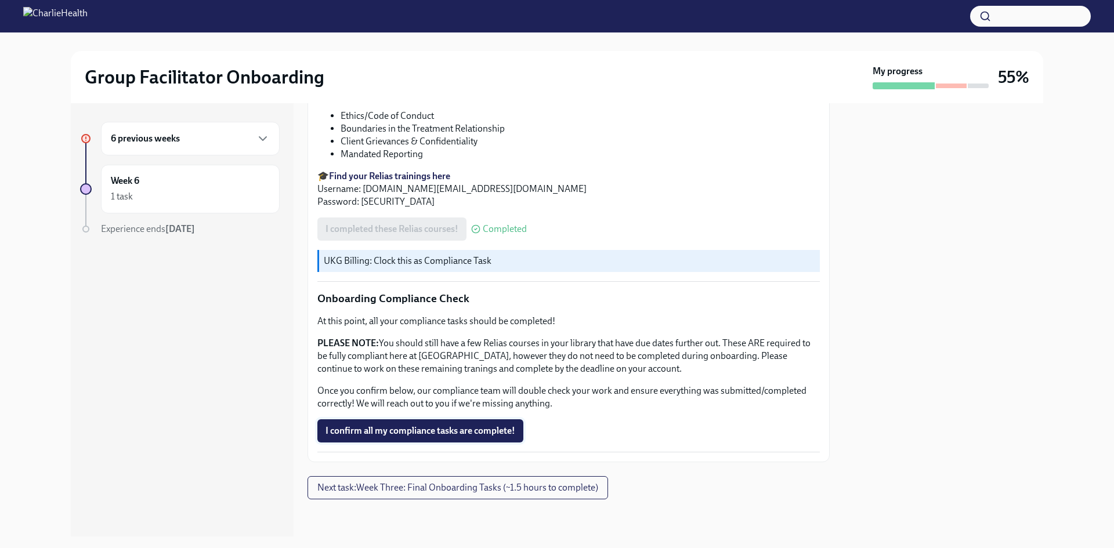
click at [436, 434] on span "I confirm all my compliance tasks are complete!" at bounding box center [421, 431] width 190 height 12
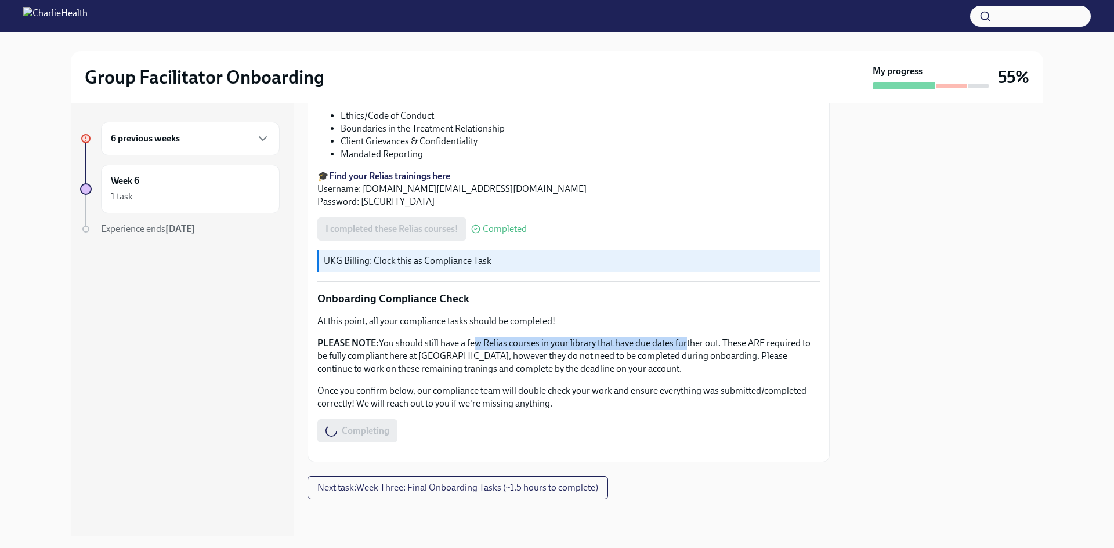
drag, startPoint x: 471, startPoint y: 345, endPoint x: 685, endPoint y: 345, distance: 213.6
click at [685, 345] on p "PLEASE NOTE: You should still have a few Relias courses in your library that ha…" at bounding box center [568, 356] width 503 height 38
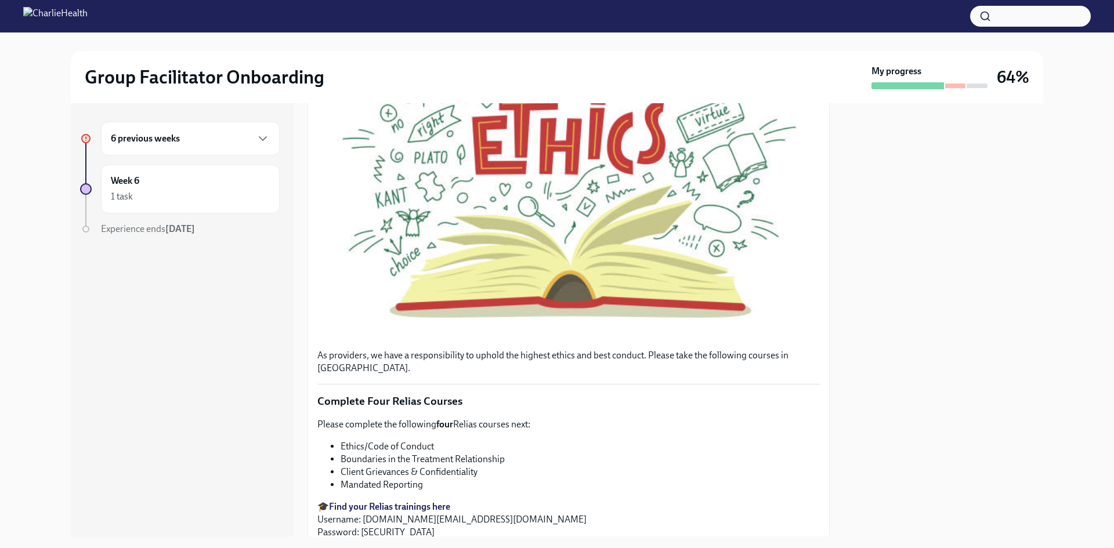
scroll to position [154, 0]
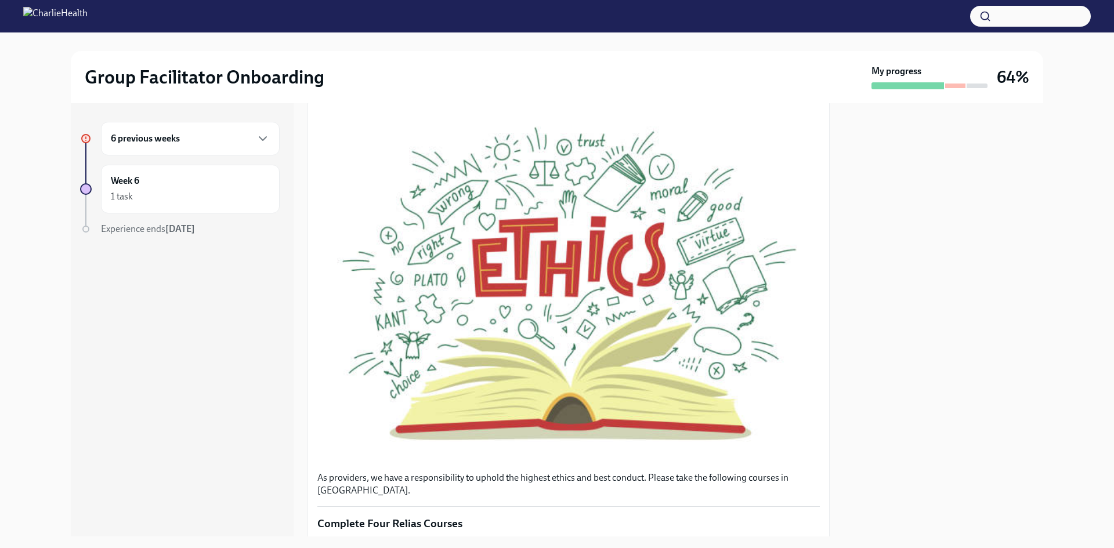
click at [198, 139] on div "6 previous weeks" at bounding box center [190, 139] width 159 height 14
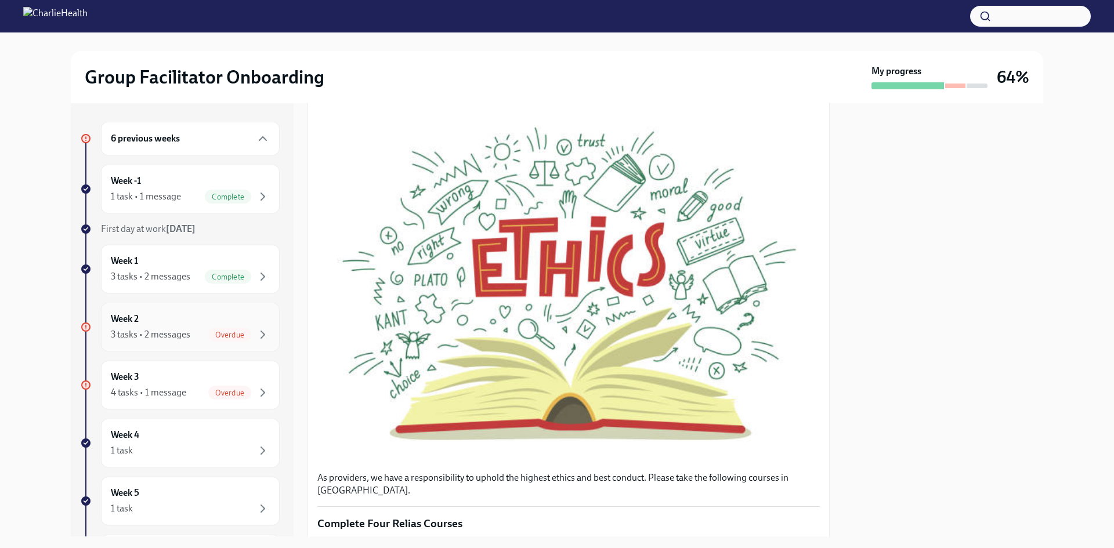
click at [195, 340] on div "3 tasks • 2 messages Overdue" at bounding box center [190, 335] width 159 height 14
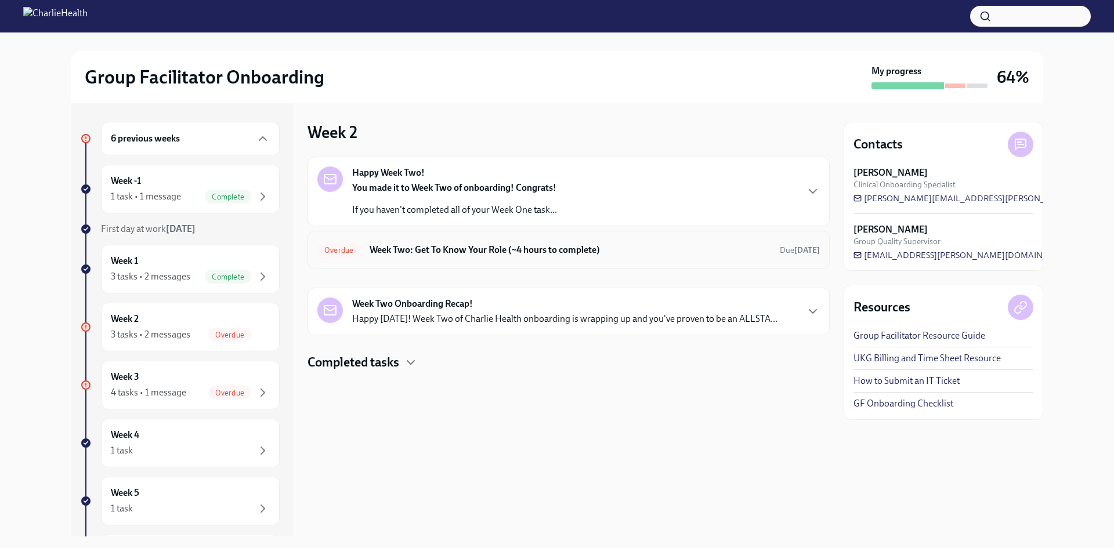
click at [518, 243] on div "Overdue Week Two: Get To Know Your Role (~4 hours to complete) Due [DATE]" at bounding box center [568, 250] width 503 height 19
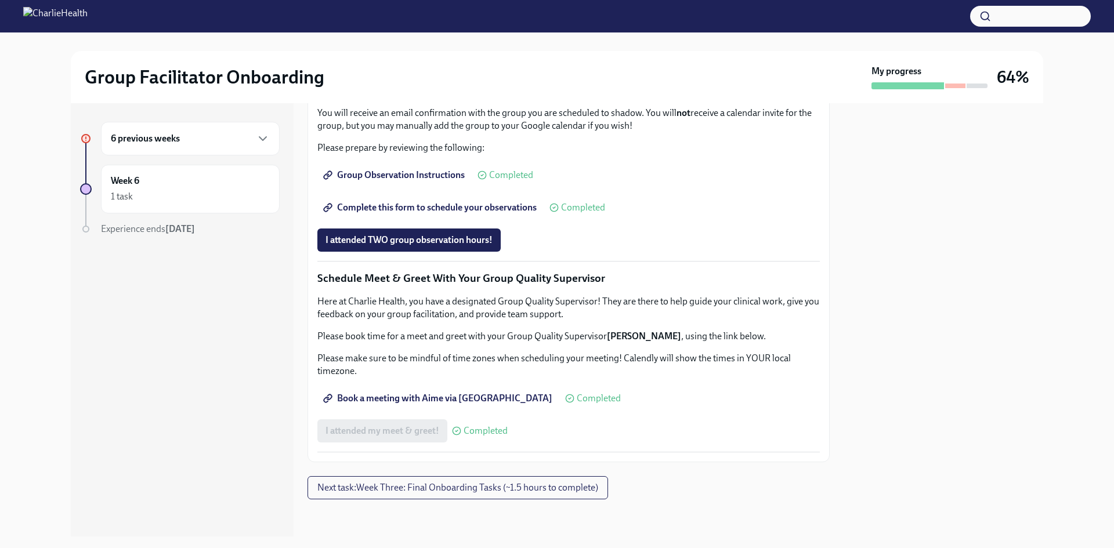
scroll to position [987, 0]
click at [523, 378] on p "Please make sure to be mindful of time zones when scheduling your meeting! Cale…" at bounding box center [568, 365] width 503 height 26
drag, startPoint x: 757, startPoint y: 355, endPoint x: 795, endPoint y: 353, distance: 37.2
click at [795, 353] on p "Please make sure to be mindful of time zones when scheduling your meeting! Cale…" at bounding box center [568, 365] width 503 height 26
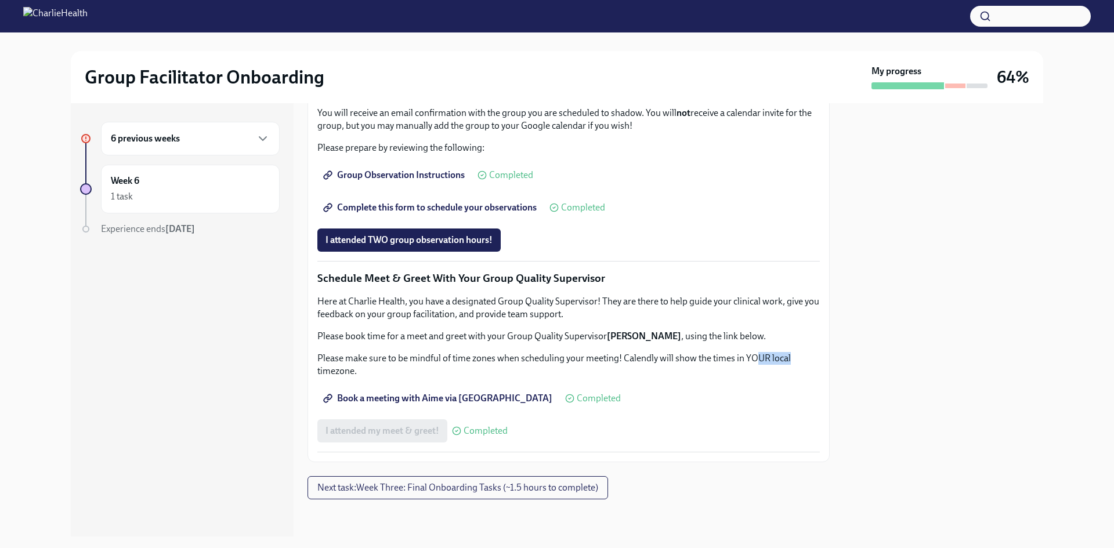
click at [795, 353] on p "Please make sure to be mindful of time zones when scheduling your meeting! Cale…" at bounding box center [568, 365] width 503 height 26
drag, startPoint x: 790, startPoint y: 358, endPoint x: 758, endPoint y: 363, distance: 32.9
click at [760, 363] on p "Please make sure to be mindful of time zones when scheduling your meeting! Cale…" at bounding box center [568, 365] width 503 height 26
click at [758, 362] on p "Please make sure to be mindful of time zones when scheduling your meeting! Cale…" at bounding box center [568, 365] width 503 height 26
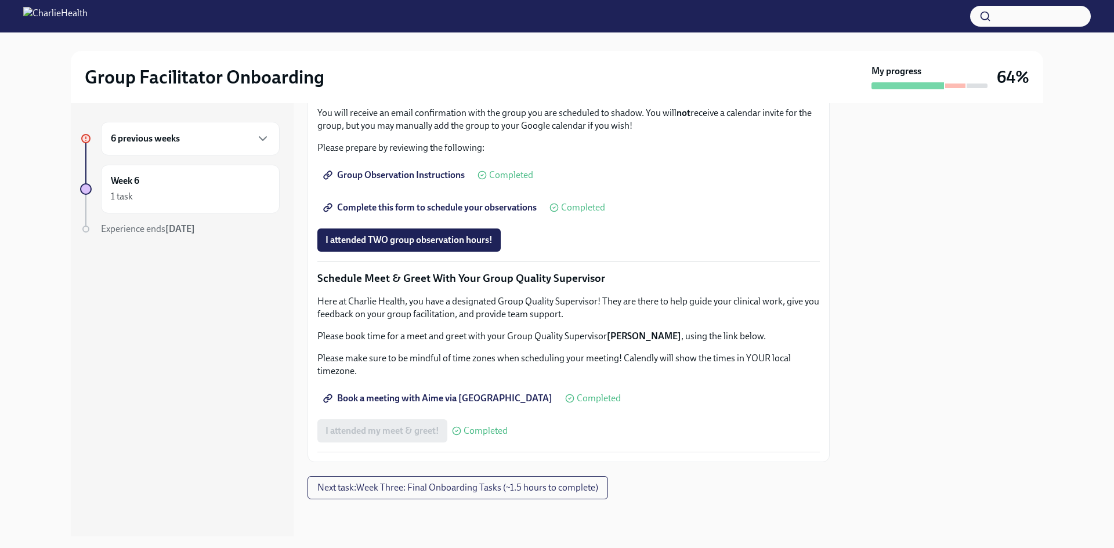
drag, startPoint x: 487, startPoint y: 262, endPoint x: 488, endPoint y: 269, distance: 7.6
click at [488, 98] on p "Please submit the form 2 times to sign up for 2 seperate groups. You will shado…" at bounding box center [568, 85] width 503 height 26
click at [949, 77] on div "My progress" at bounding box center [930, 77] width 116 height 24
click at [728, 63] on p "Group Observation is a requirement of onboarding. You are required to schedule …" at bounding box center [568, 50] width 503 height 26
